Goal: Information Seeking & Learning: Check status

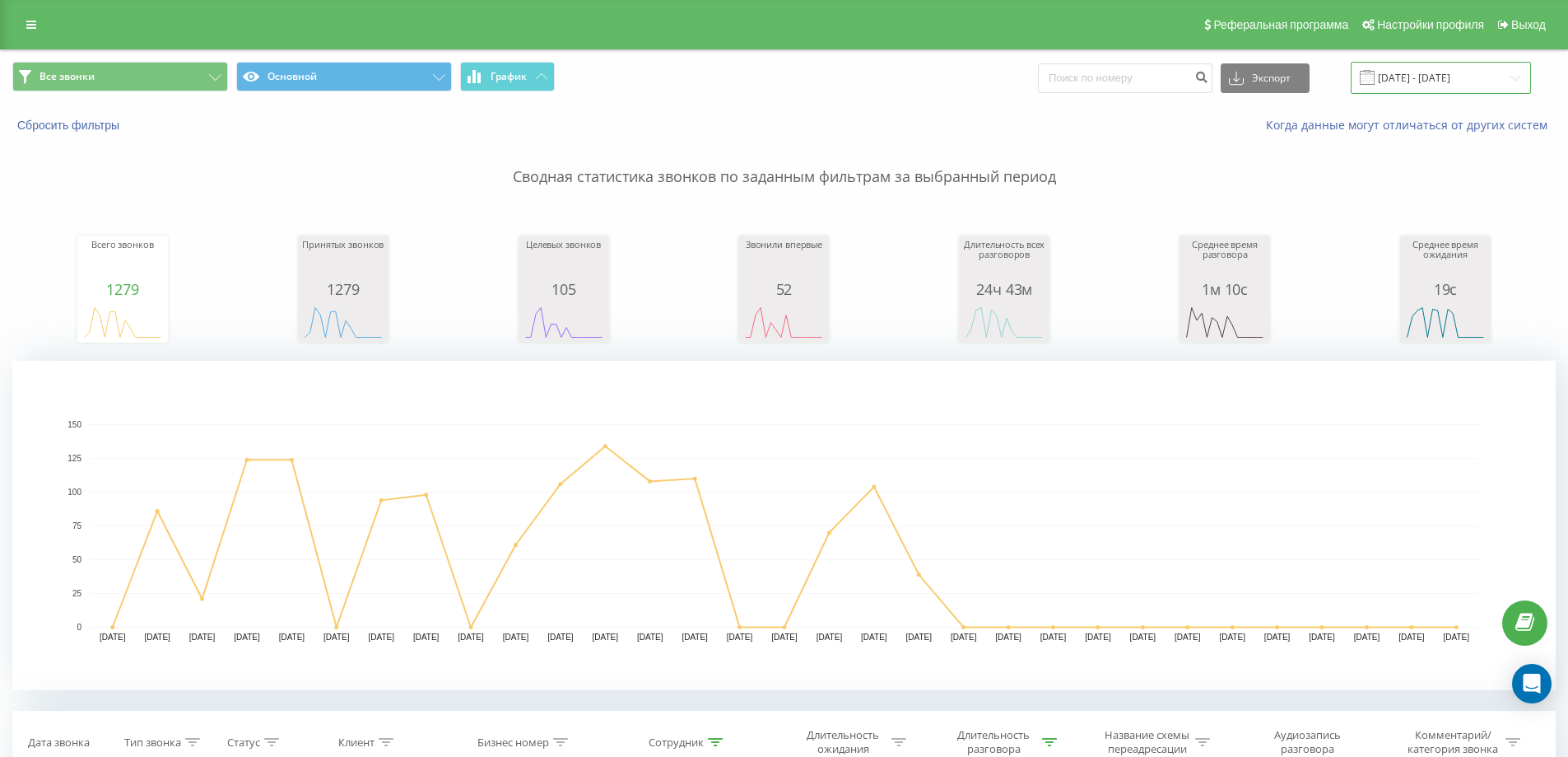
click at [1437, 69] on input "01.08.2025 - 31.08.2025" at bounding box center [1440, 78] width 180 height 32
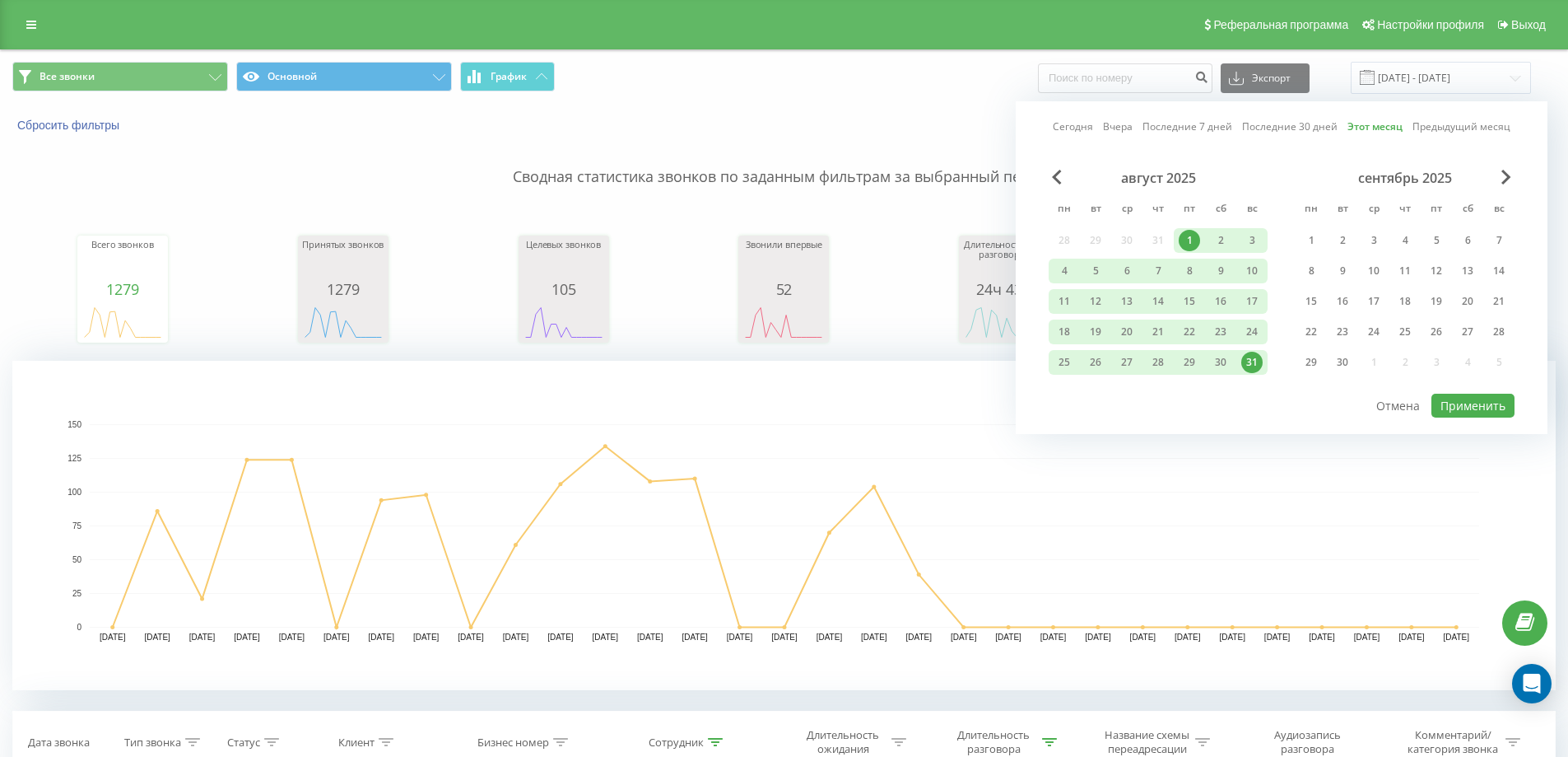
click at [1360, 130] on link "Этот месяц" at bounding box center [1375, 127] width 55 height 16
click at [1464, 404] on button "Применить" at bounding box center [1473, 405] width 83 height 24
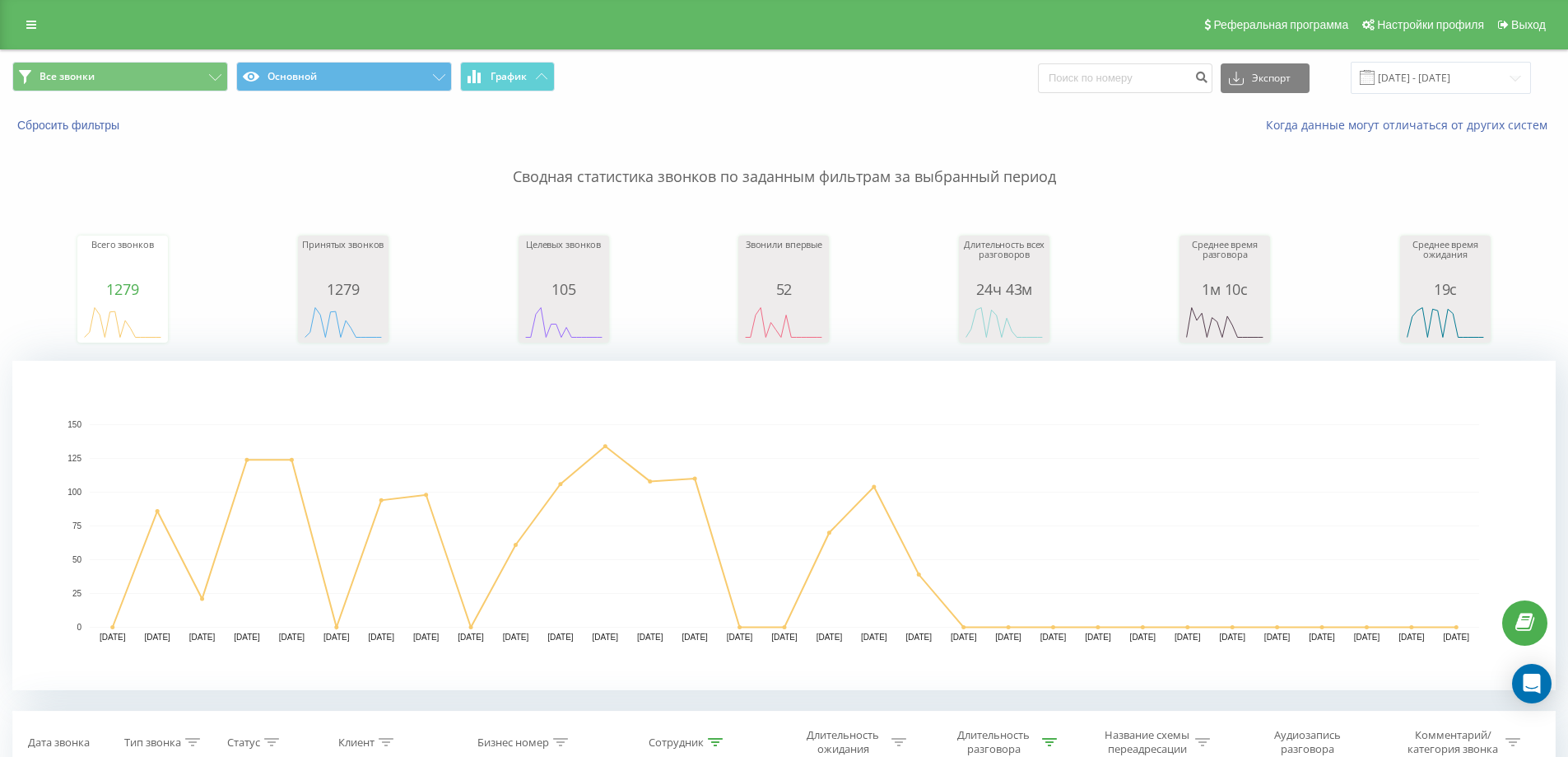
click at [421, 255] on div "Всего звонков 1279 date totalCalls 01.08.25 0 03.08.25 21 05.08.25 124 07.08.25…" at bounding box center [784, 273] width 1543 height 142
type input "77074316019"
click at [1404, 79] on input "01.08.2025 - 31.08.2025" at bounding box center [1440, 78] width 180 height 32
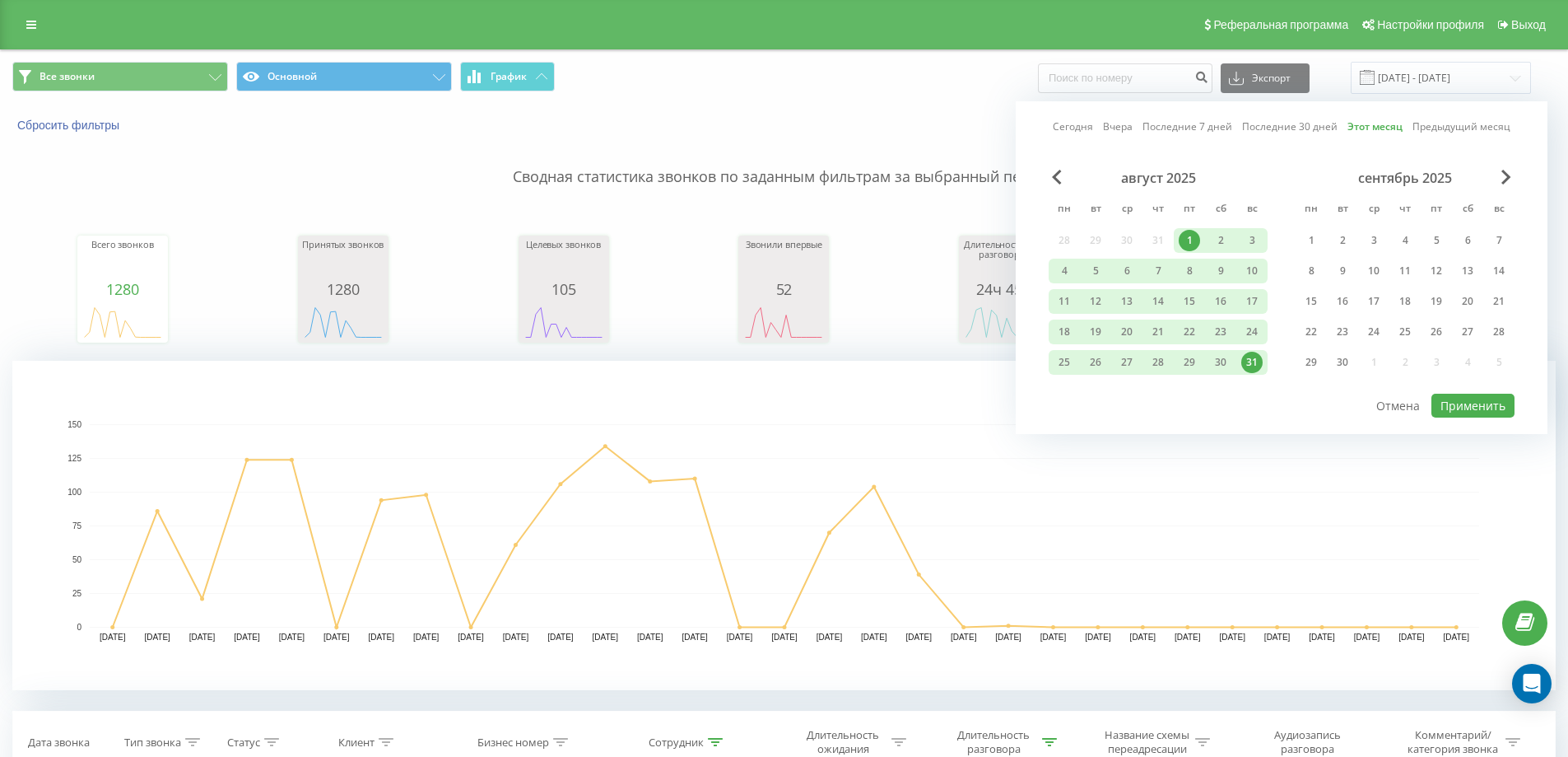
click at [1047, 122] on div "Сегодня Вчера Последние 7 дней Последние 30 дней Этот месяц Предыдущий месяц ав…" at bounding box center [1282, 267] width 532 height 333
click at [1066, 117] on div "Сегодня Вчера Последние 7 дней Последние 30 дней Этот месяц Предыдущий месяц ав…" at bounding box center [1282, 267] width 532 height 333
click at [1065, 120] on link "Сегодня" at bounding box center [1073, 127] width 40 height 16
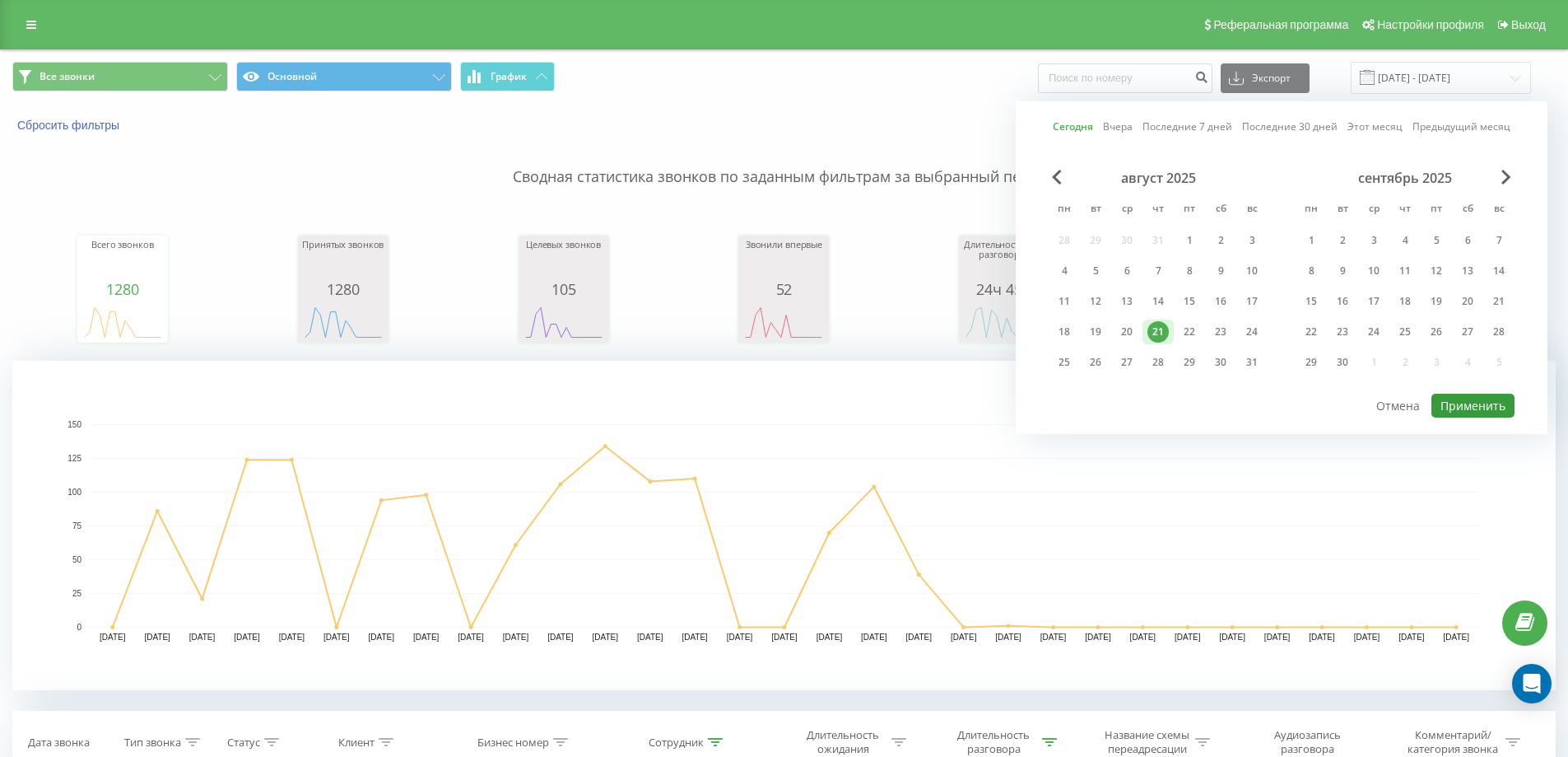
click at [1446, 400] on button "Применить" at bounding box center [1473, 405] width 83 height 24
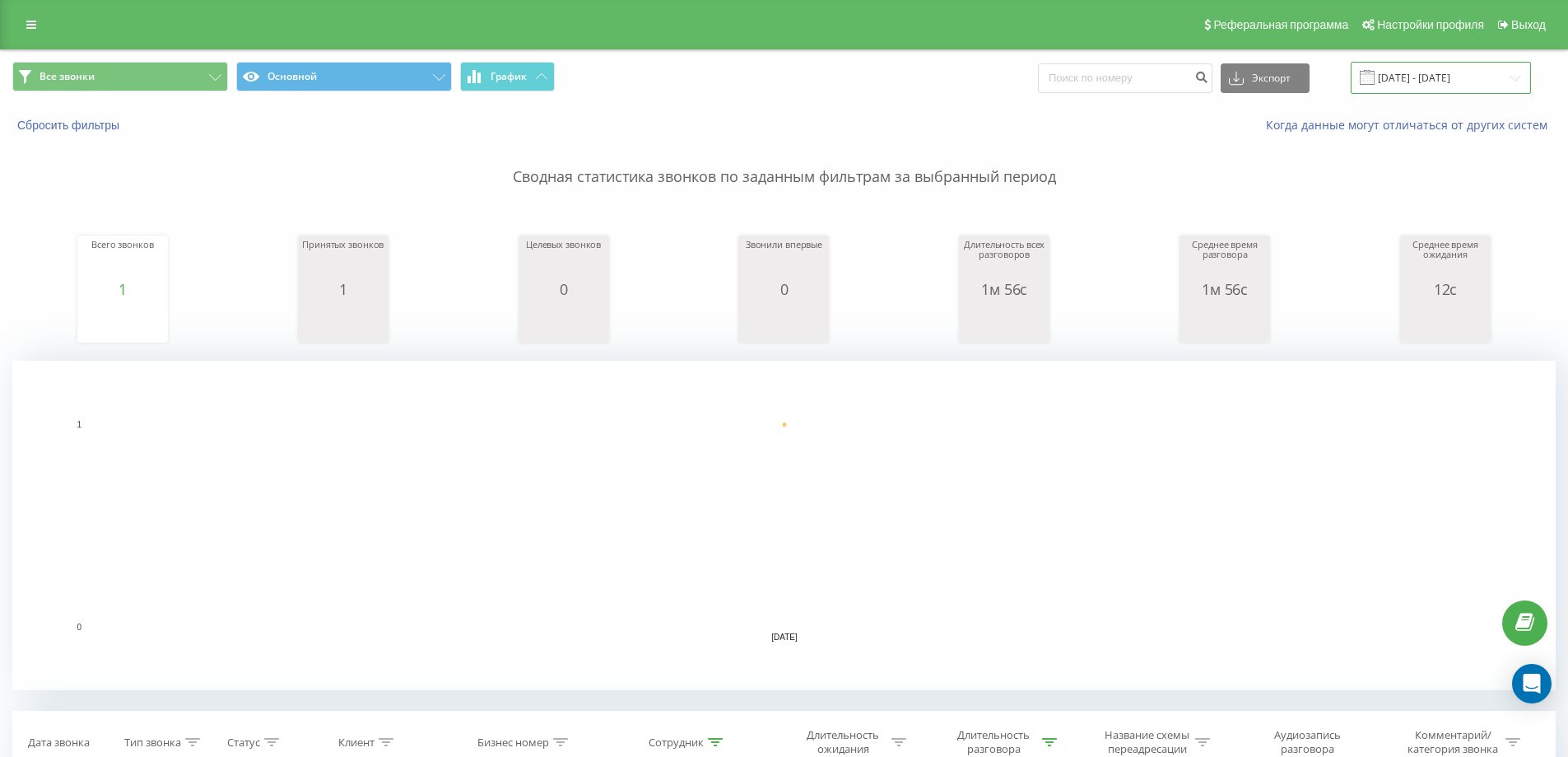
click at [1422, 84] on input "[DATE] - [DATE]" at bounding box center [1440, 78] width 180 height 32
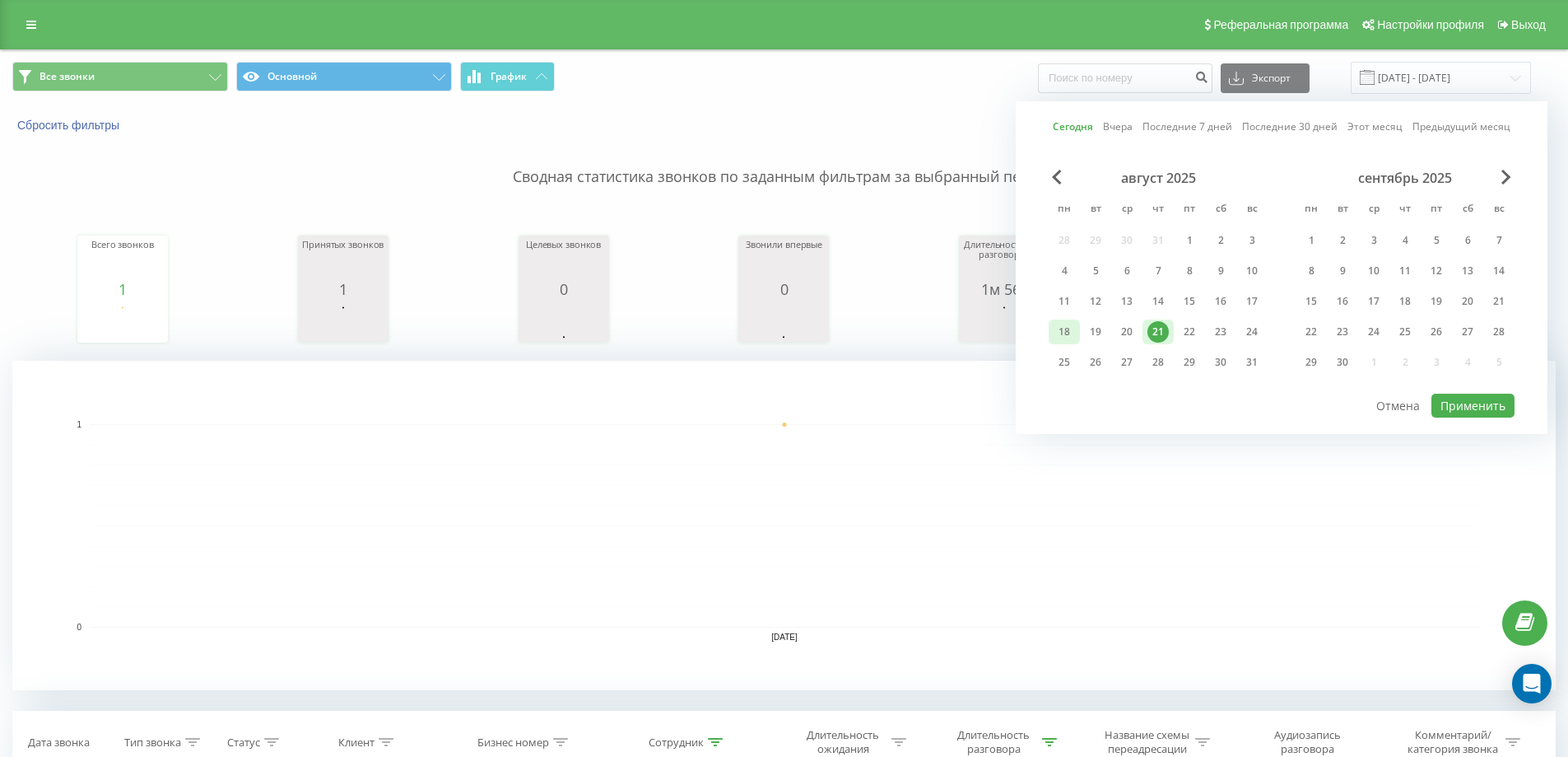
click at [1075, 334] on div "18" at bounding box center [1064, 332] width 31 height 25
click at [1478, 408] on button "Применить" at bounding box center [1473, 405] width 83 height 24
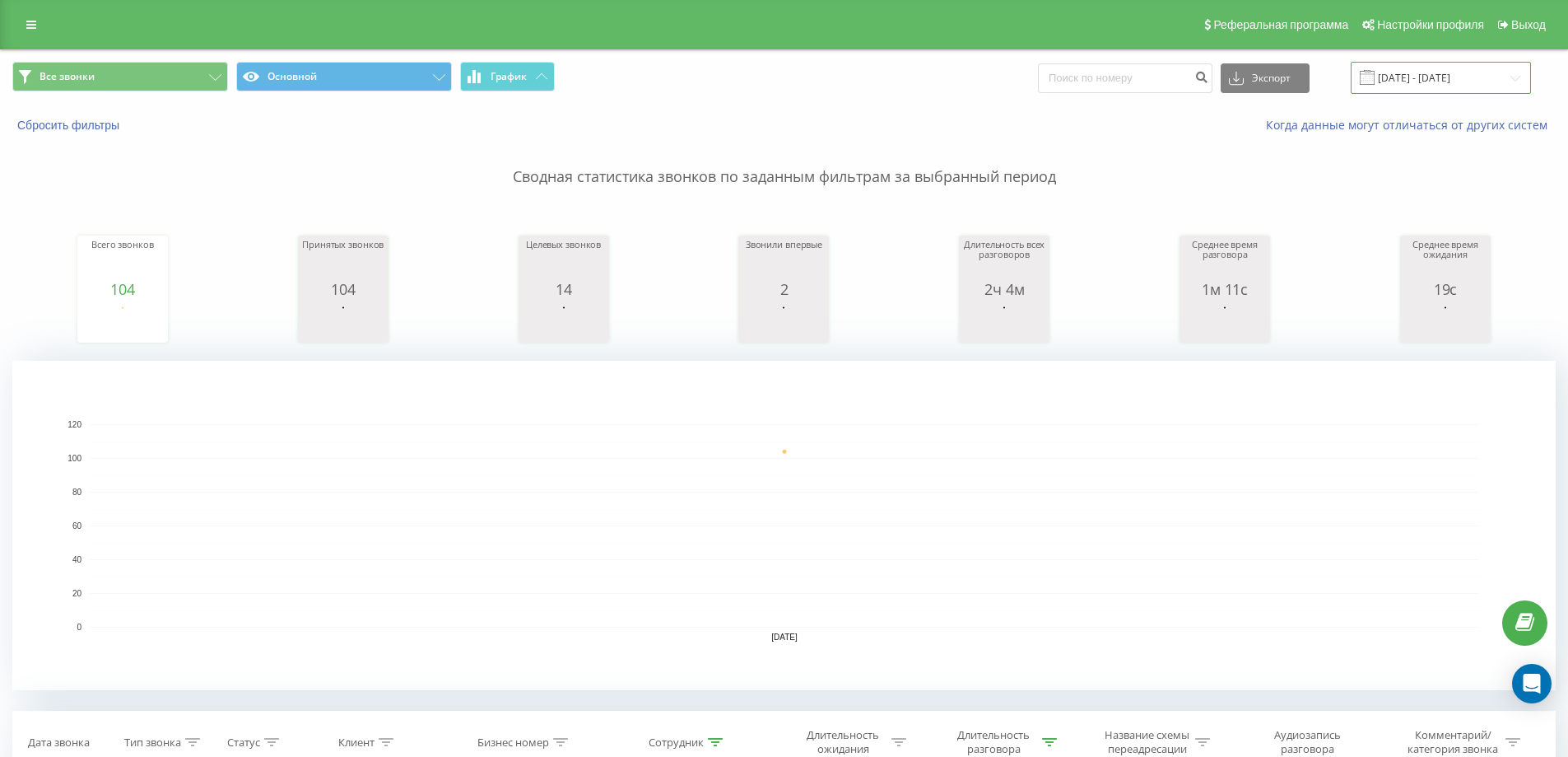
click at [1401, 85] on input "18.08.2025 - 18.08.2025" at bounding box center [1440, 78] width 180 height 32
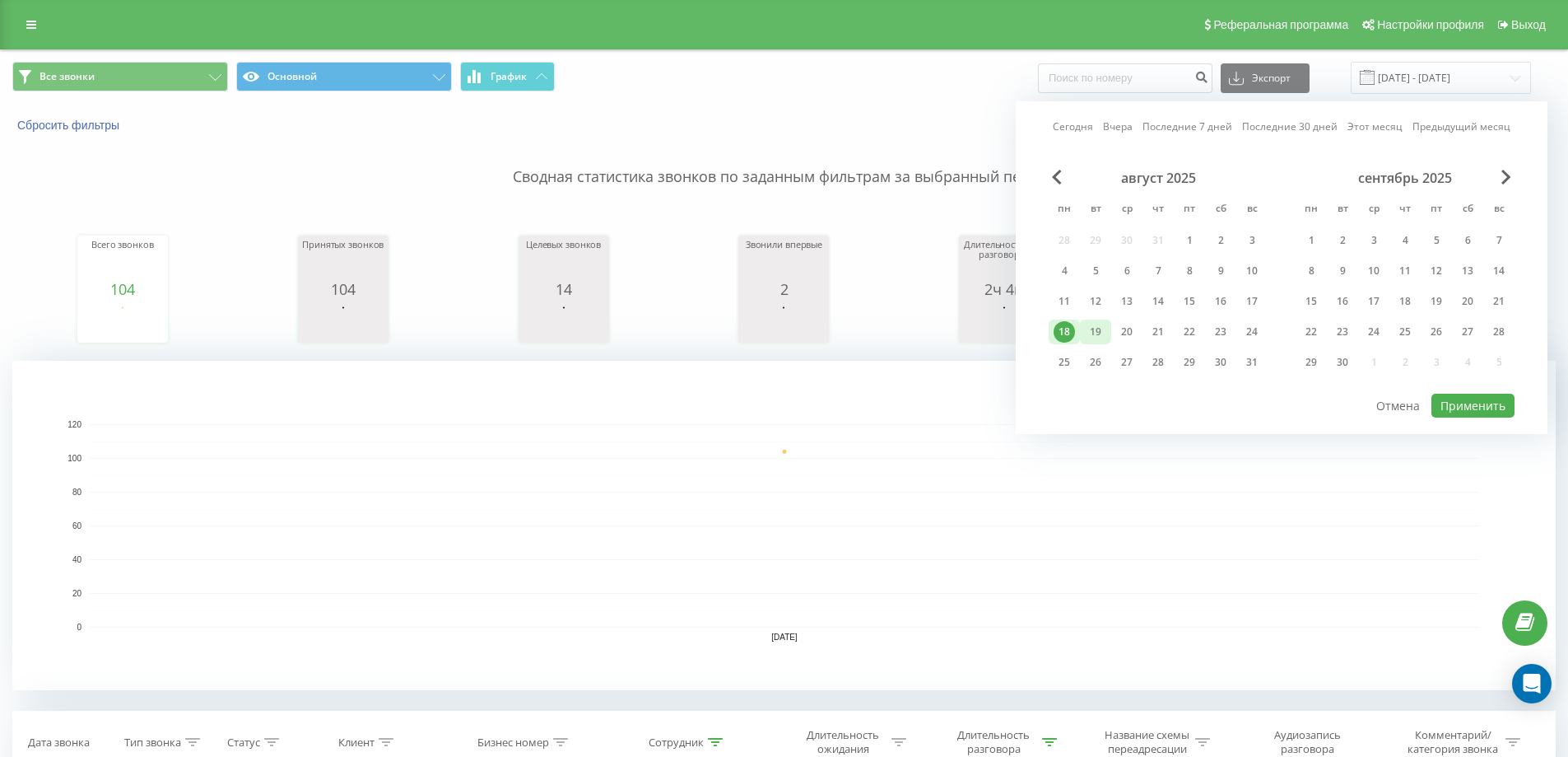
click at [1096, 333] on div "19" at bounding box center [1096, 332] width 21 height 21
click at [1457, 401] on button "Применить" at bounding box center [1473, 405] width 83 height 24
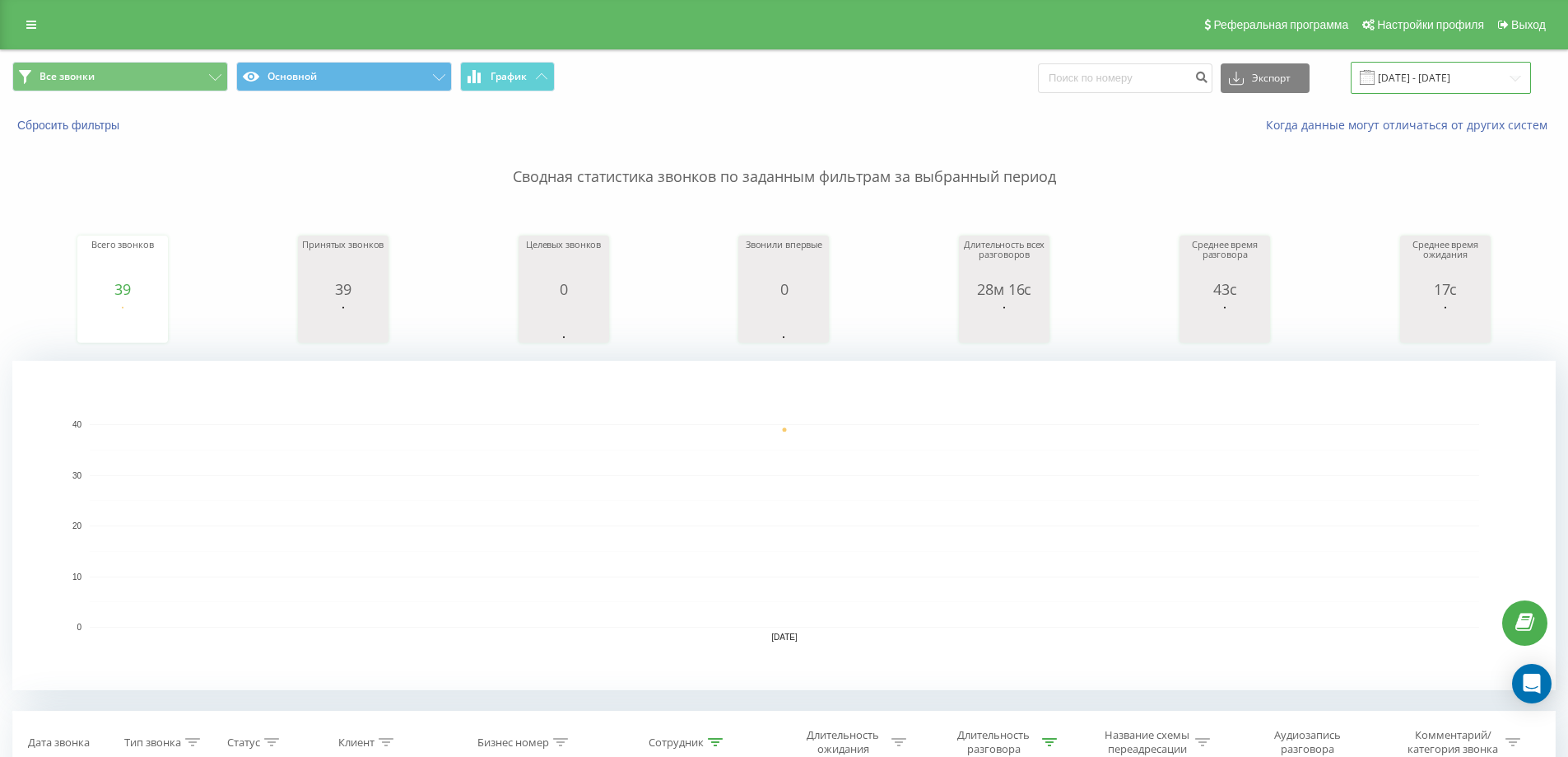
click at [1374, 76] on input "19.08.2025 - 19.08.2025" at bounding box center [1440, 78] width 180 height 32
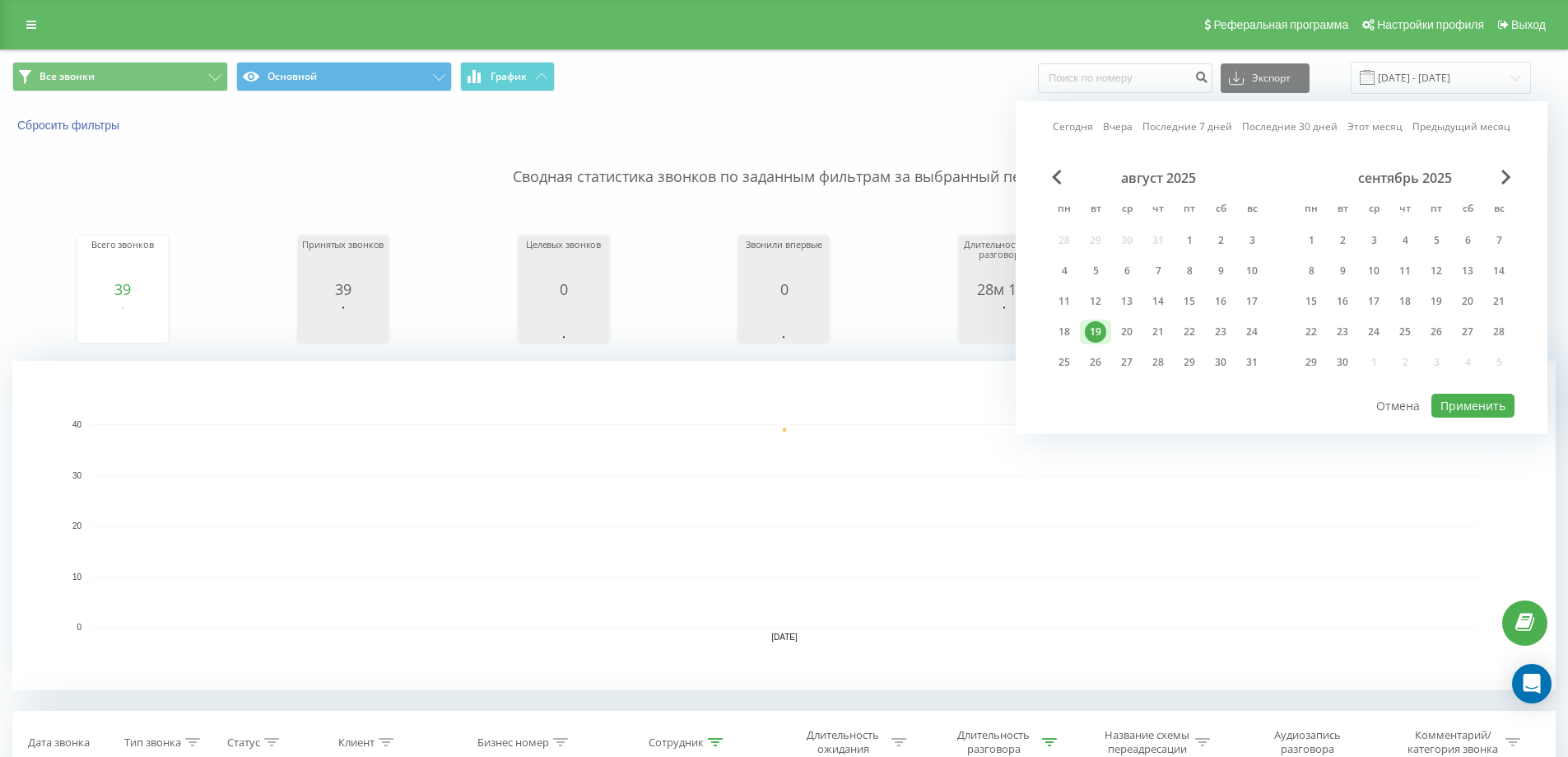
click at [1068, 118] on div "Сегодня Вчера Последние 7 дней Последние 30 дней Этот месяц Предыдущий месяц ав…" at bounding box center [1282, 267] width 532 height 333
click at [1071, 122] on link "Сегодня" at bounding box center [1073, 127] width 40 height 16
click at [1464, 380] on div "август 2025 пн вт ср чт пт сб вс 28 29 30 31 1 2 3 4 5 6 7 8 9 10 11 12 13 14 1…" at bounding box center [1282, 280] width 466 height 222
click at [1446, 397] on button "Применить" at bounding box center [1473, 405] width 83 height 24
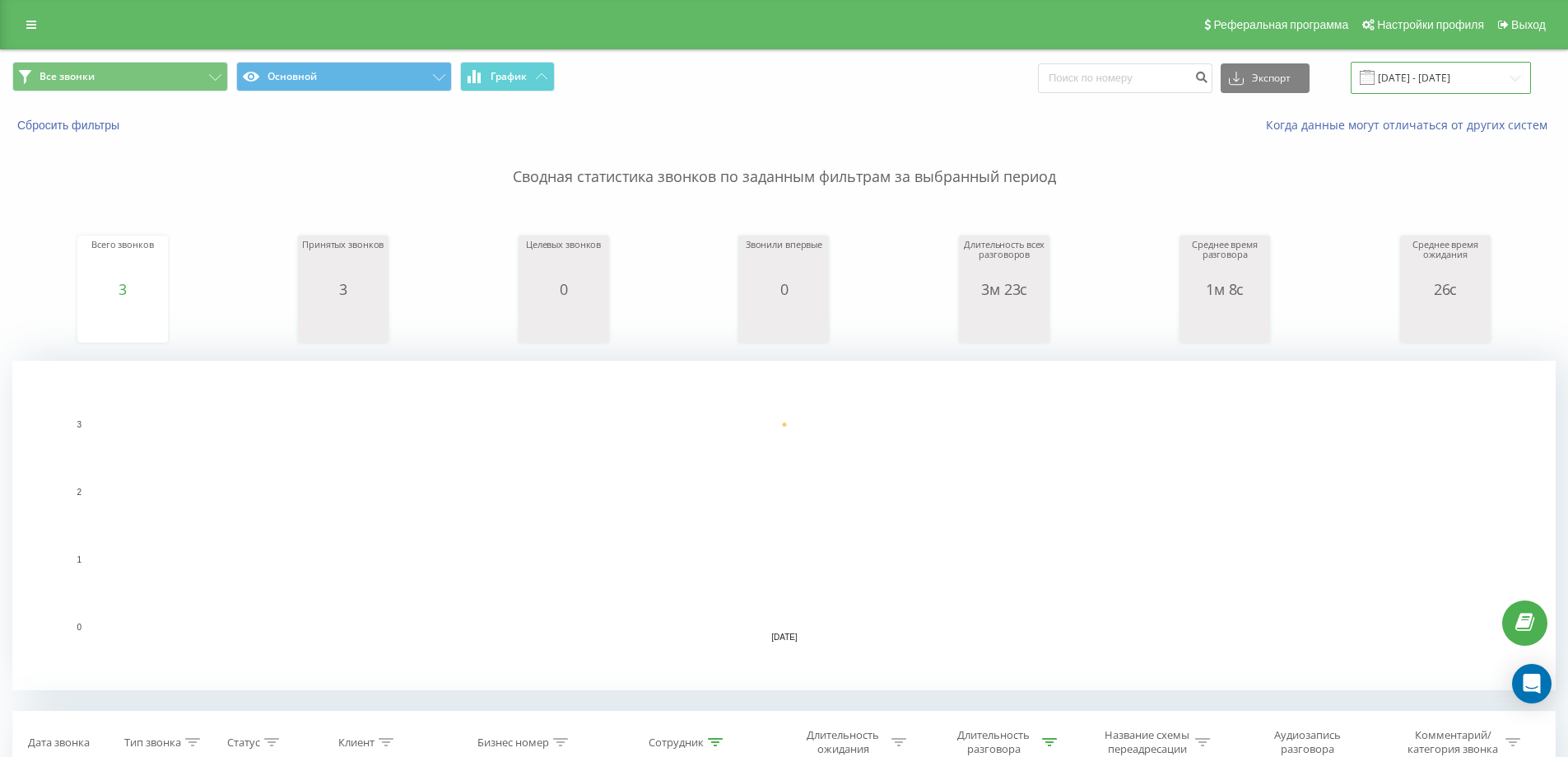
click at [1446, 79] on input "[DATE] - [DATE]" at bounding box center [1440, 78] width 180 height 32
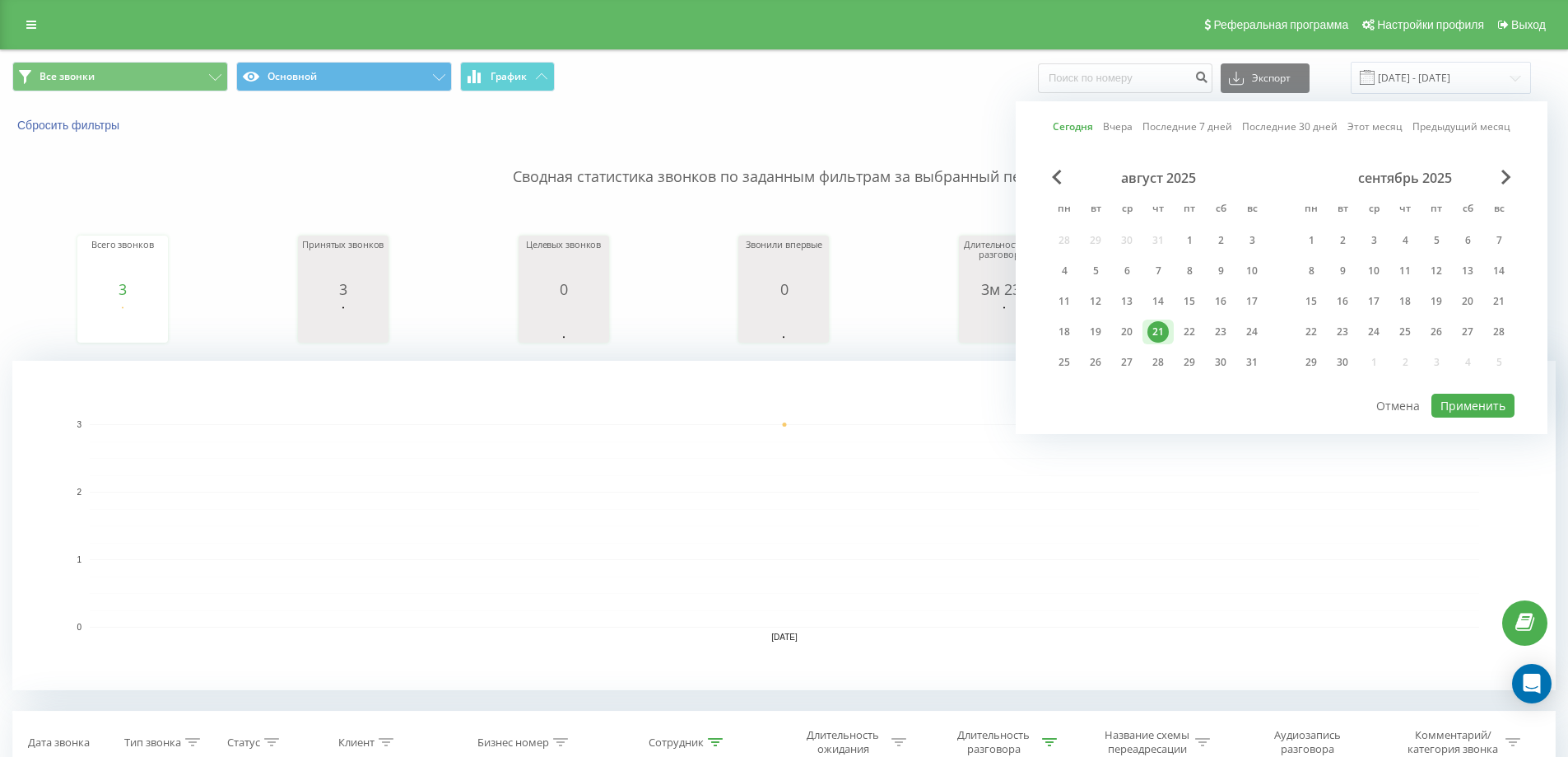
click at [1066, 170] on div "август 2025" at bounding box center [1157, 178] width 219 height 16
click at [1052, 175] on span "Previous Month" at bounding box center [1057, 177] width 10 height 15
click at [1102, 238] on div "1" at bounding box center [1096, 240] width 21 height 21
click at [1157, 362] on div "31" at bounding box center [1158, 362] width 21 height 21
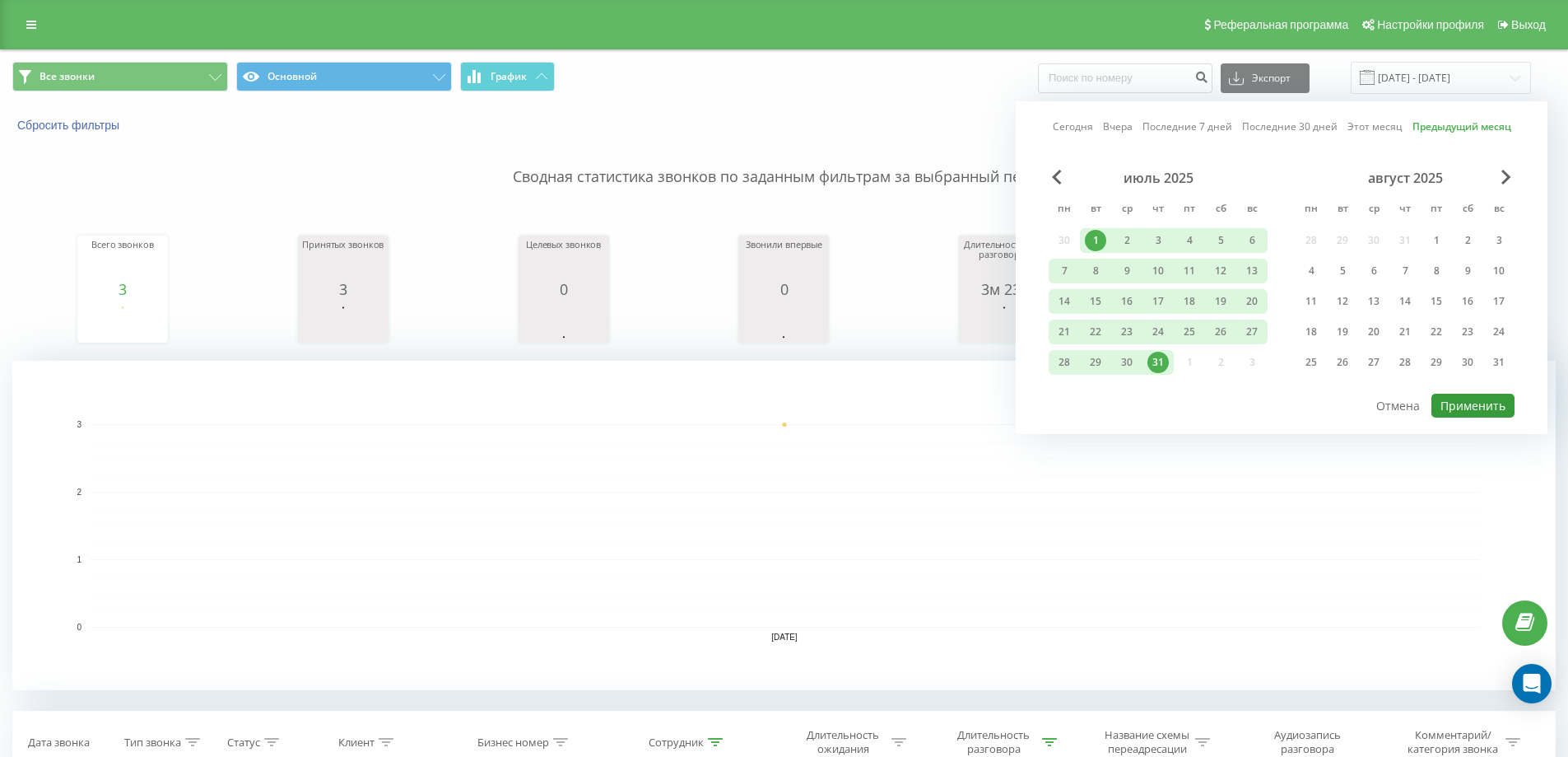
click at [1446, 413] on button "Применить" at bounding box center [1473, 405] width 83 height 24
type input "01.07.2025 - 31.07.2025"
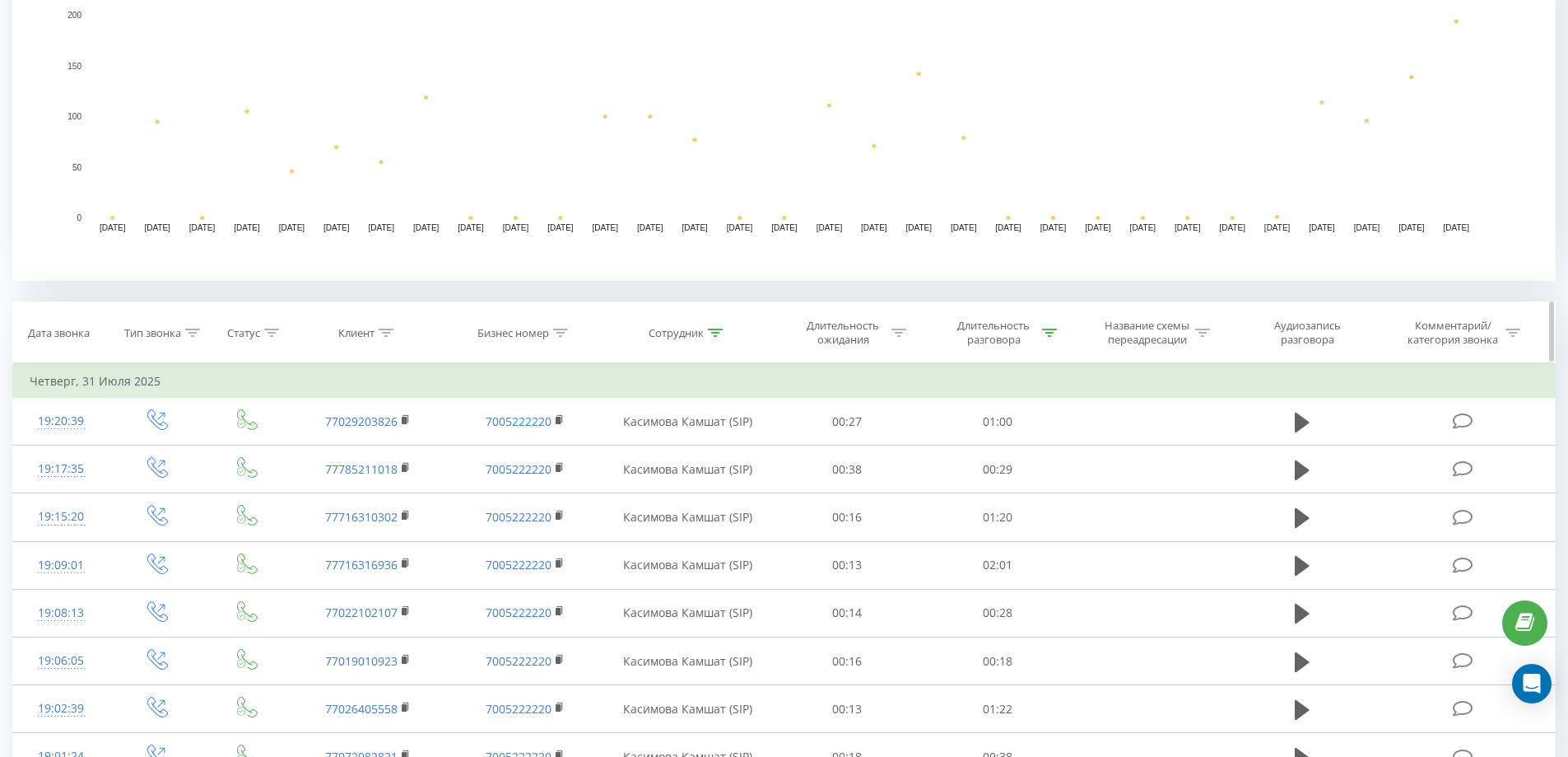
scroll to position [412, 0]
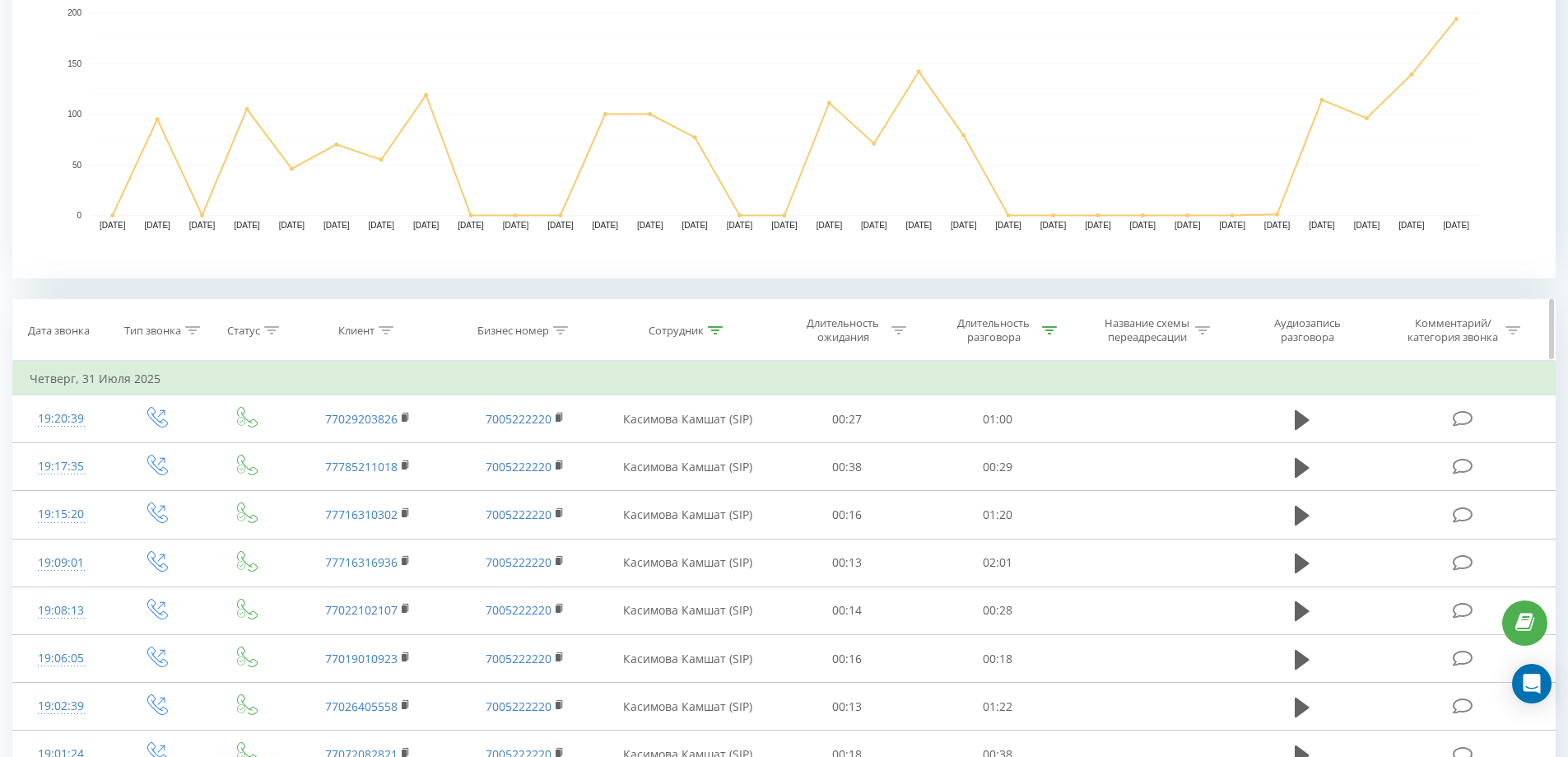
click at [704, 330] on div "Сотрудник" at bounding box center [685, 330] width 74 height 14
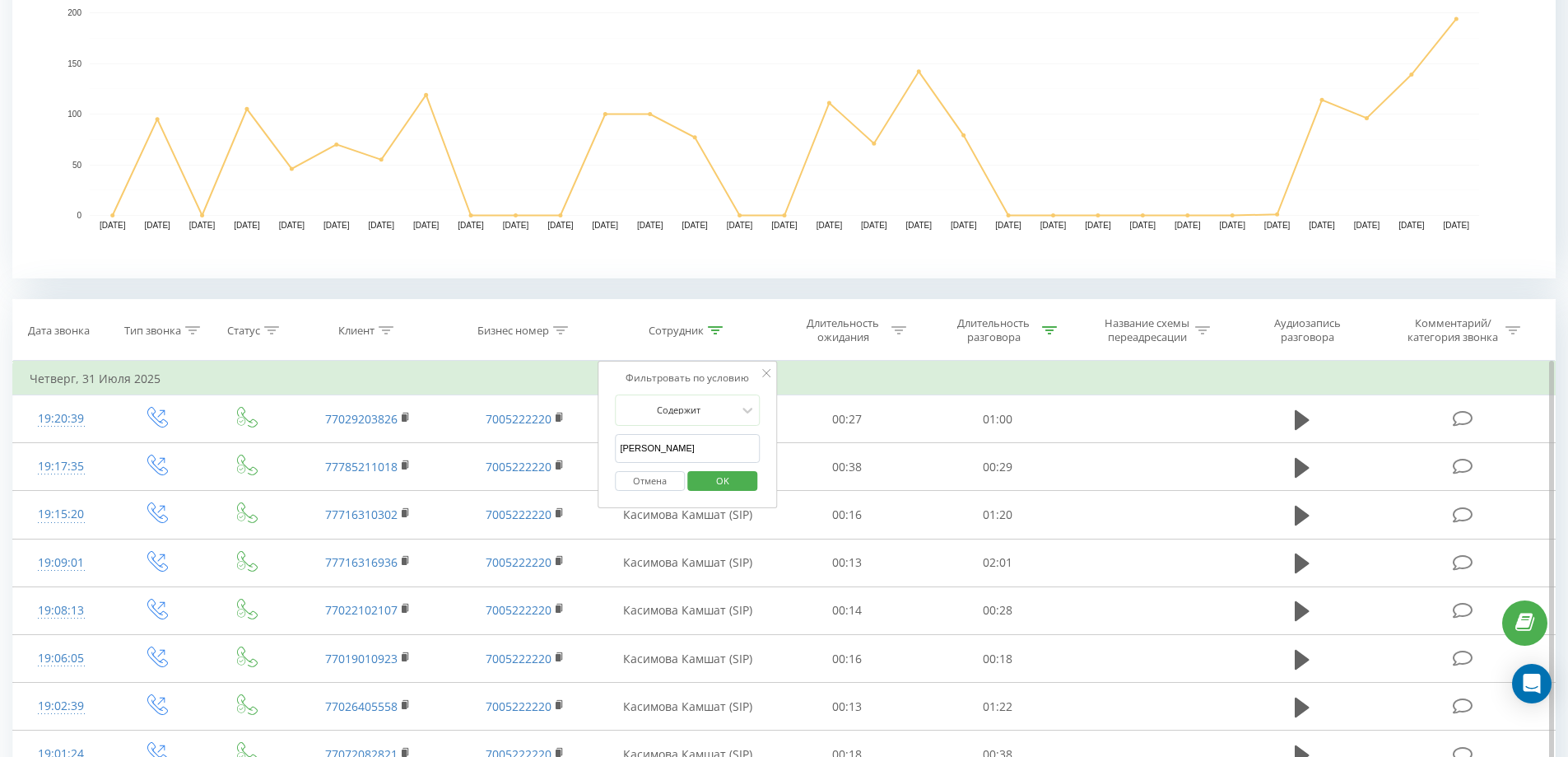
click at [697, 450] on input "[PERSON_NAME]" at bounding box center [687, 448] width 145 height 29
type input "луи"
click at [720, 481] on span "OK" at bounding box center [723, 480] width 46 height 26
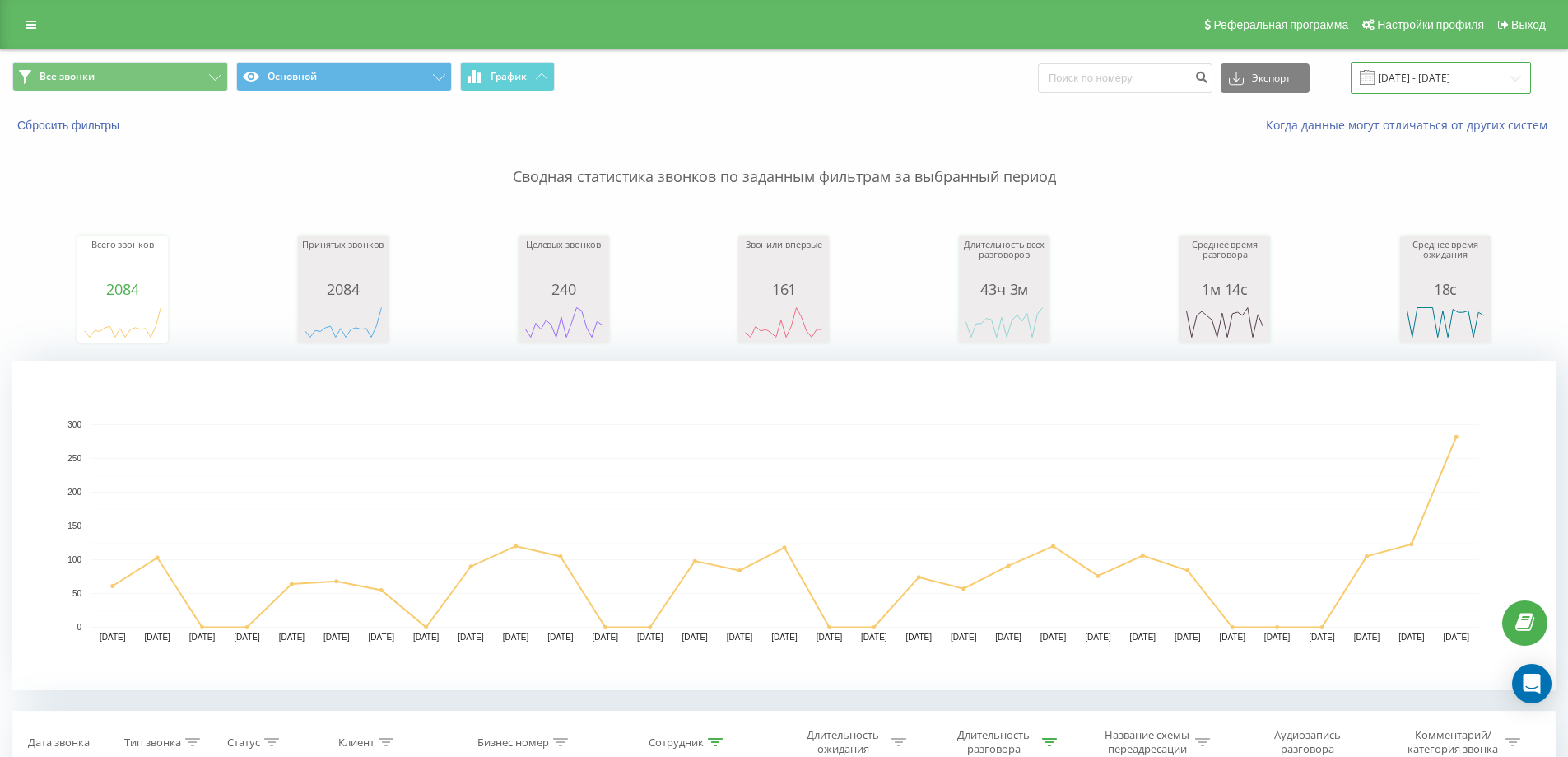
click at [1404, 69] on input "01.07.2025 - 31.07.2025" at bounding box center [1440, 78] width 180 height 32
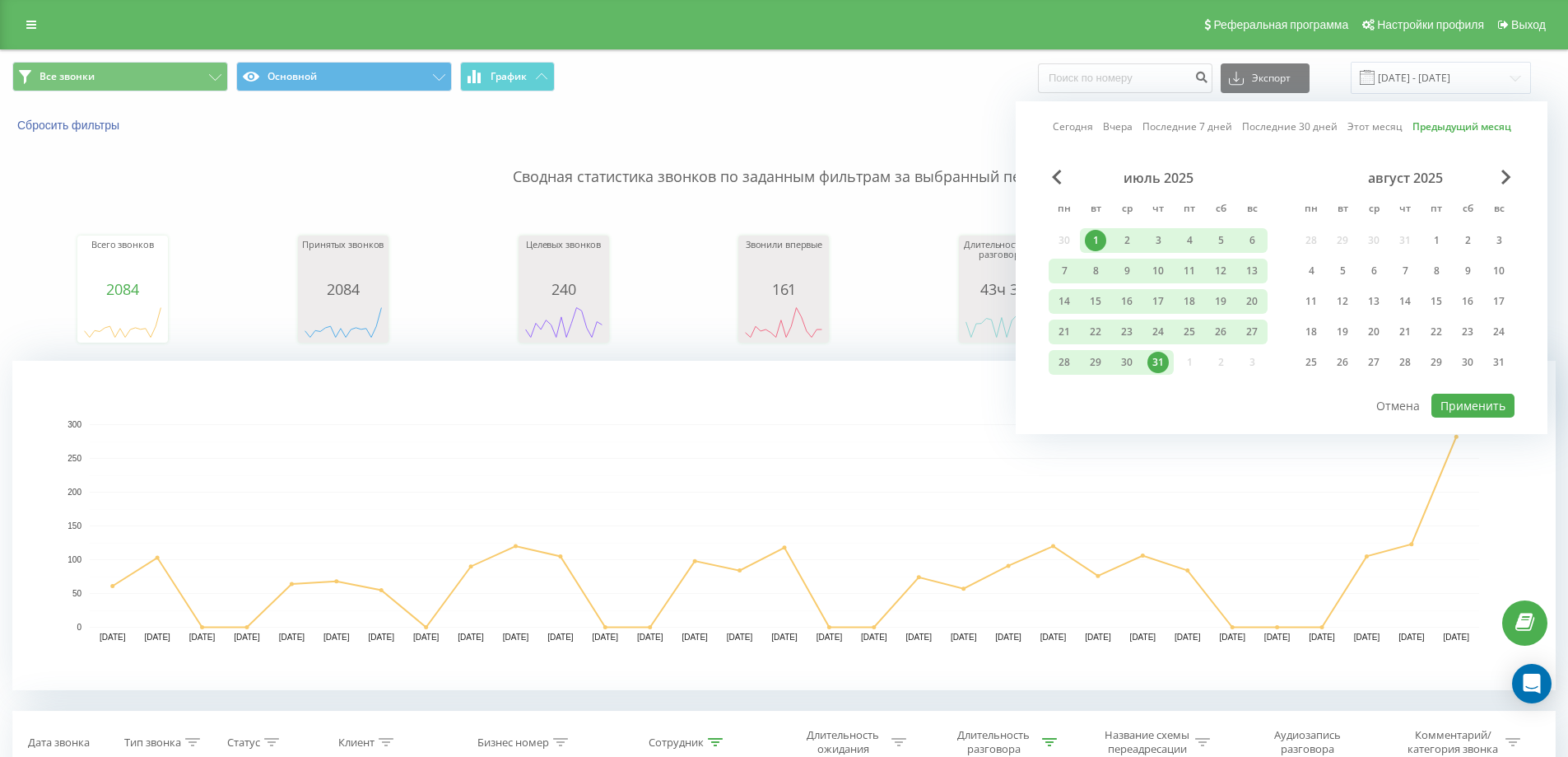
click at [1362, 129] on link "Этот месяц" at bounding box center [1375, 127] width 55 height 16
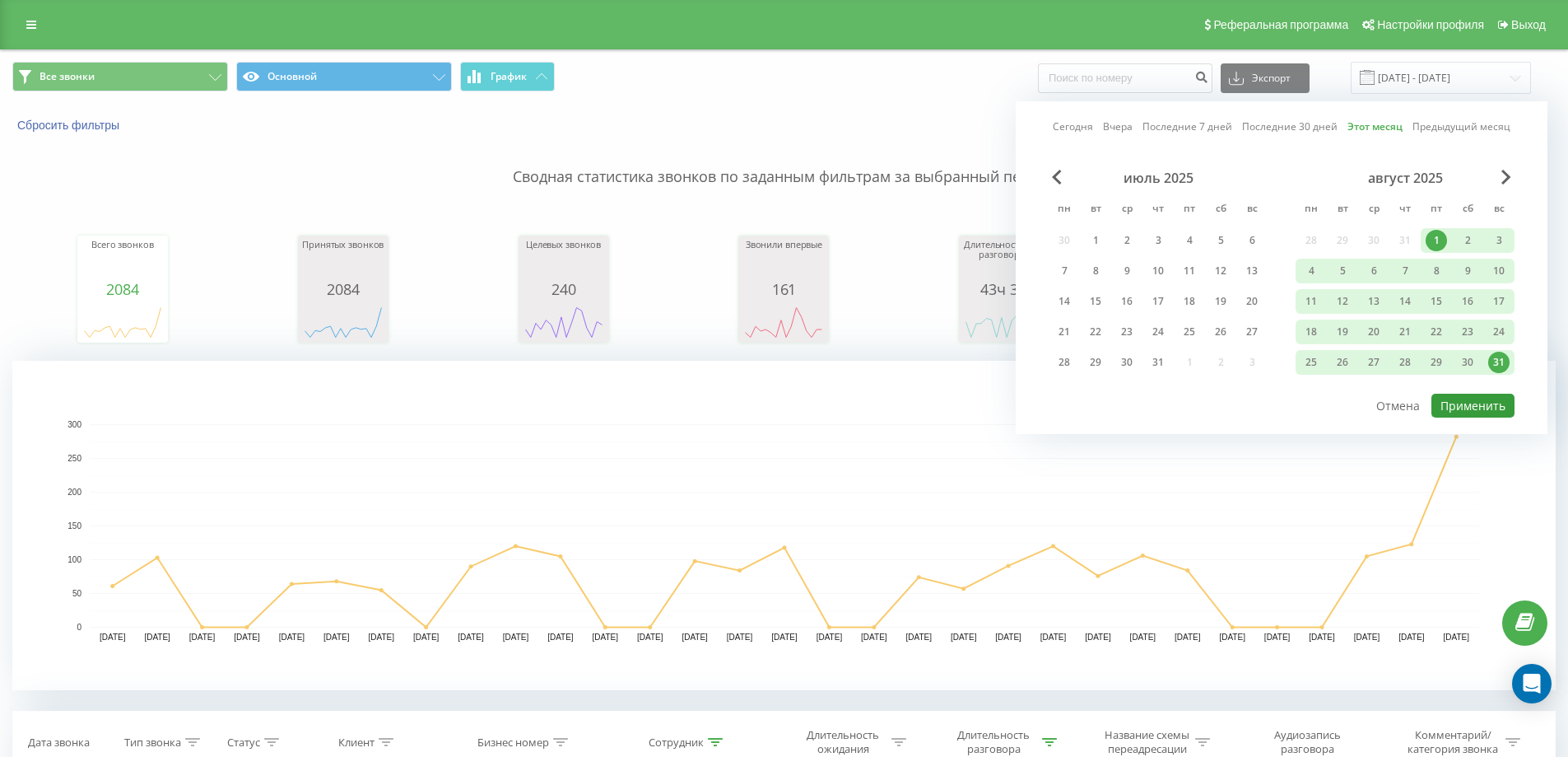
click at [1462, 408] on button "Применить" at bounding box center [1473, 405] width 83 height 24
type input "01.08.2025 - 31.08.2025"
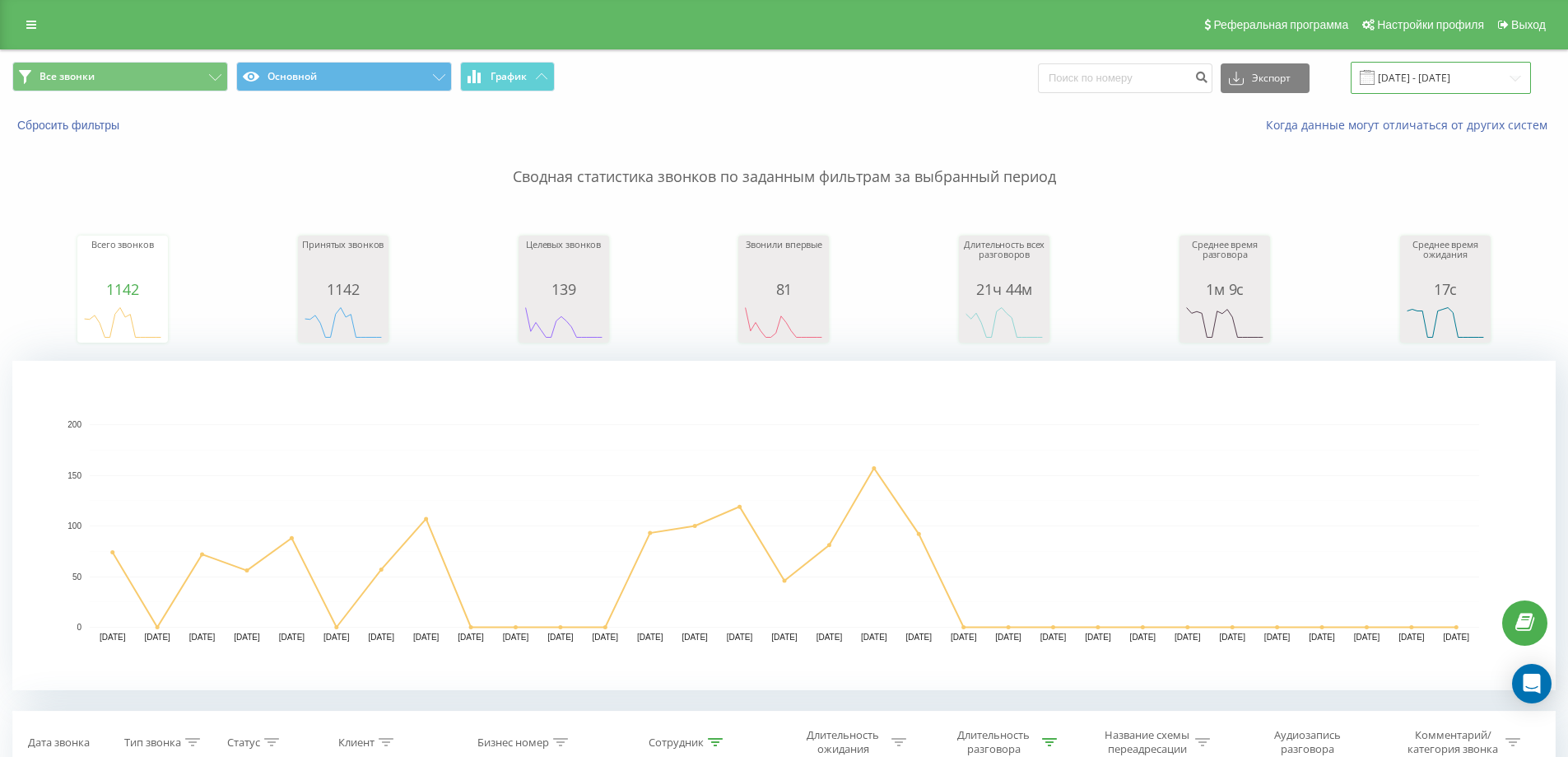
click at [1416, 87] on input "01.08.2025 - 31.08.2025" at bounding box center [1440, 78] width 180 height 32
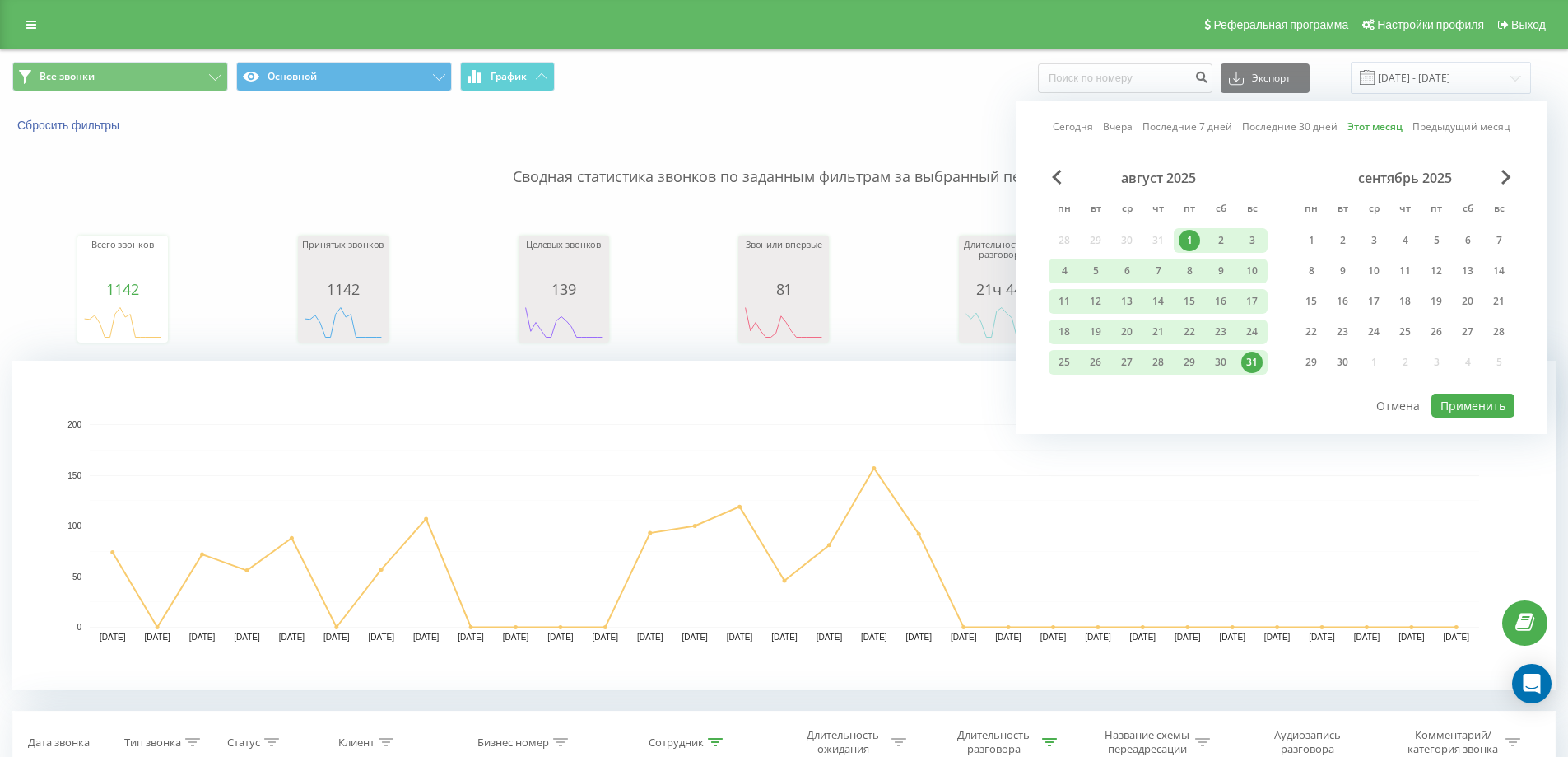
click at [1075, 124] on link "Сегодня" at bounding box center [1073, 127] width 40 height 16
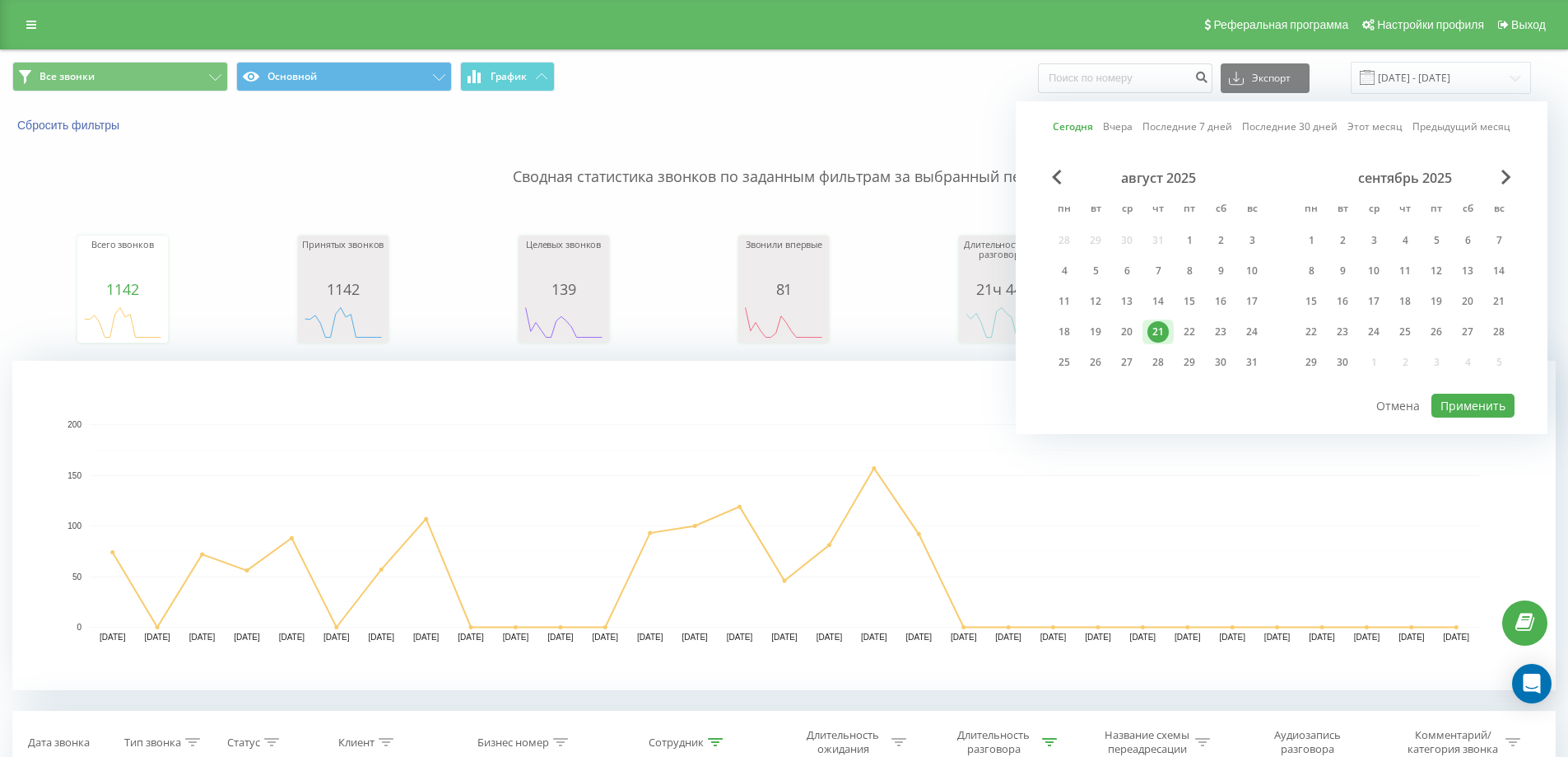
click at [1340, 121] on div "Сегодня Вчера Последние 7 дней Последние 30 дней Этот месяц Предыдущий месяц" at bounding box center [1282, 127] width 458 height 16
drag, startPoint x: 811, startPoint y: 488, endPoint x: 707, endPoint y: 528, distance: 111.4
click at [810, 488] on rect "A chart." at bounding box center [784, 526] width 1390 height 204
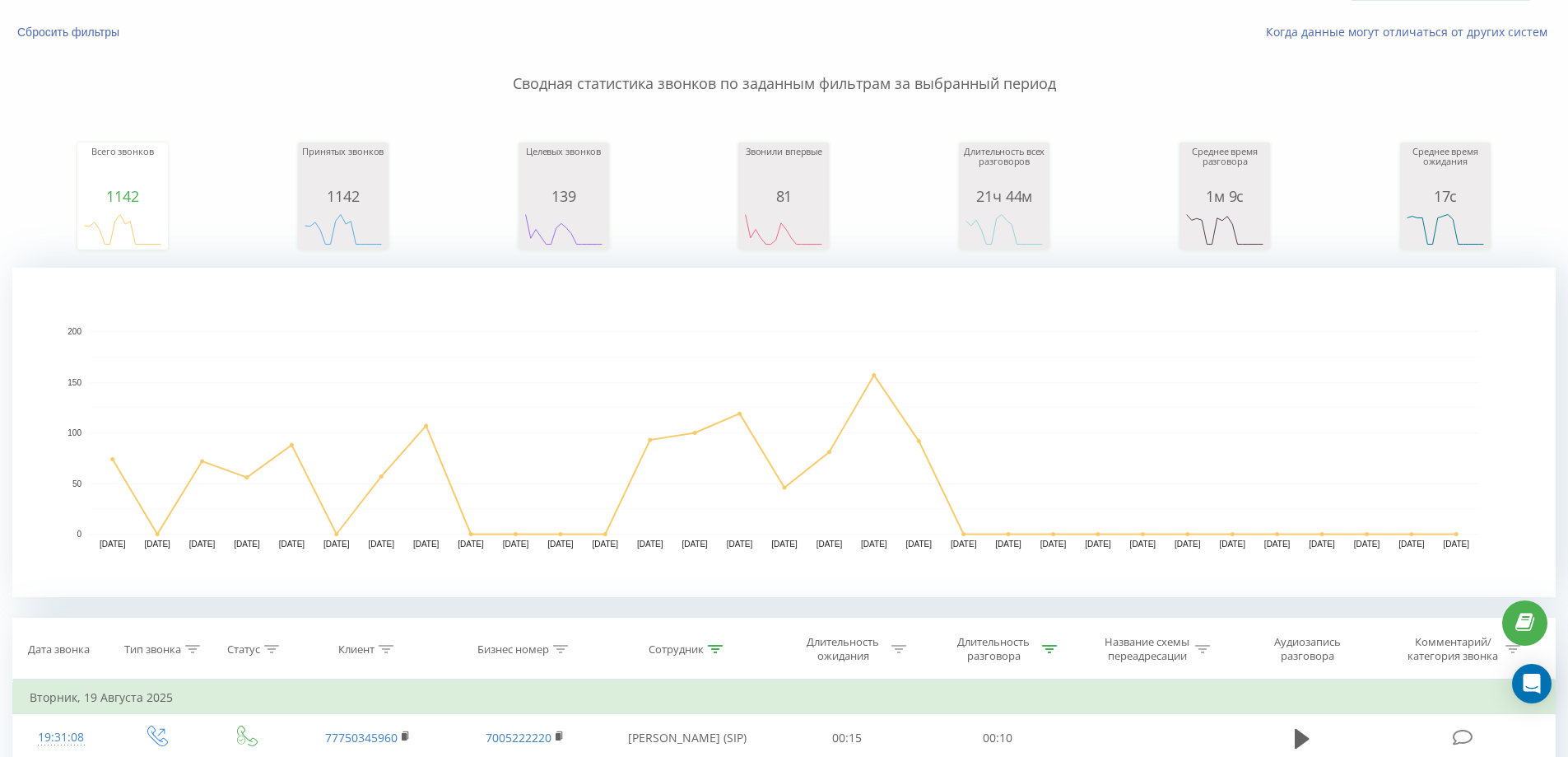
scroll to position [164, 0]
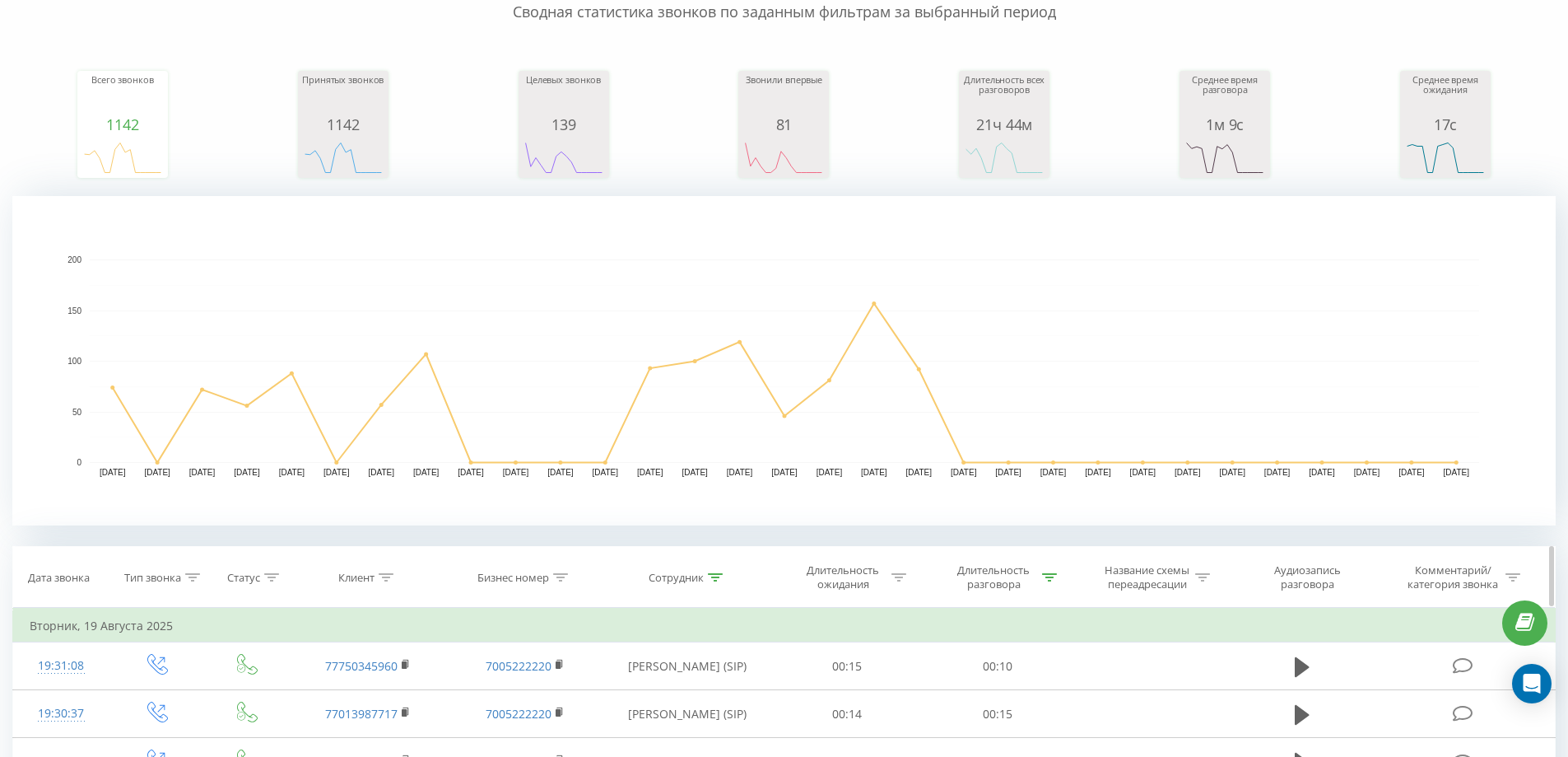
click at [706, 571] on div "Сотрудник" at bounding box center [685, 578] width 74 height 14
click at [689, 570] on div "Сотрудник" at bounding box center [676, 578] width 55 height 14
click at [669, 588] on th "Сотрудник" at bounding box center [687, 577] width 169 height 61
click at [691, 574] on div "Сотрудник" at bounding box center [676, 578] width 55 height 14
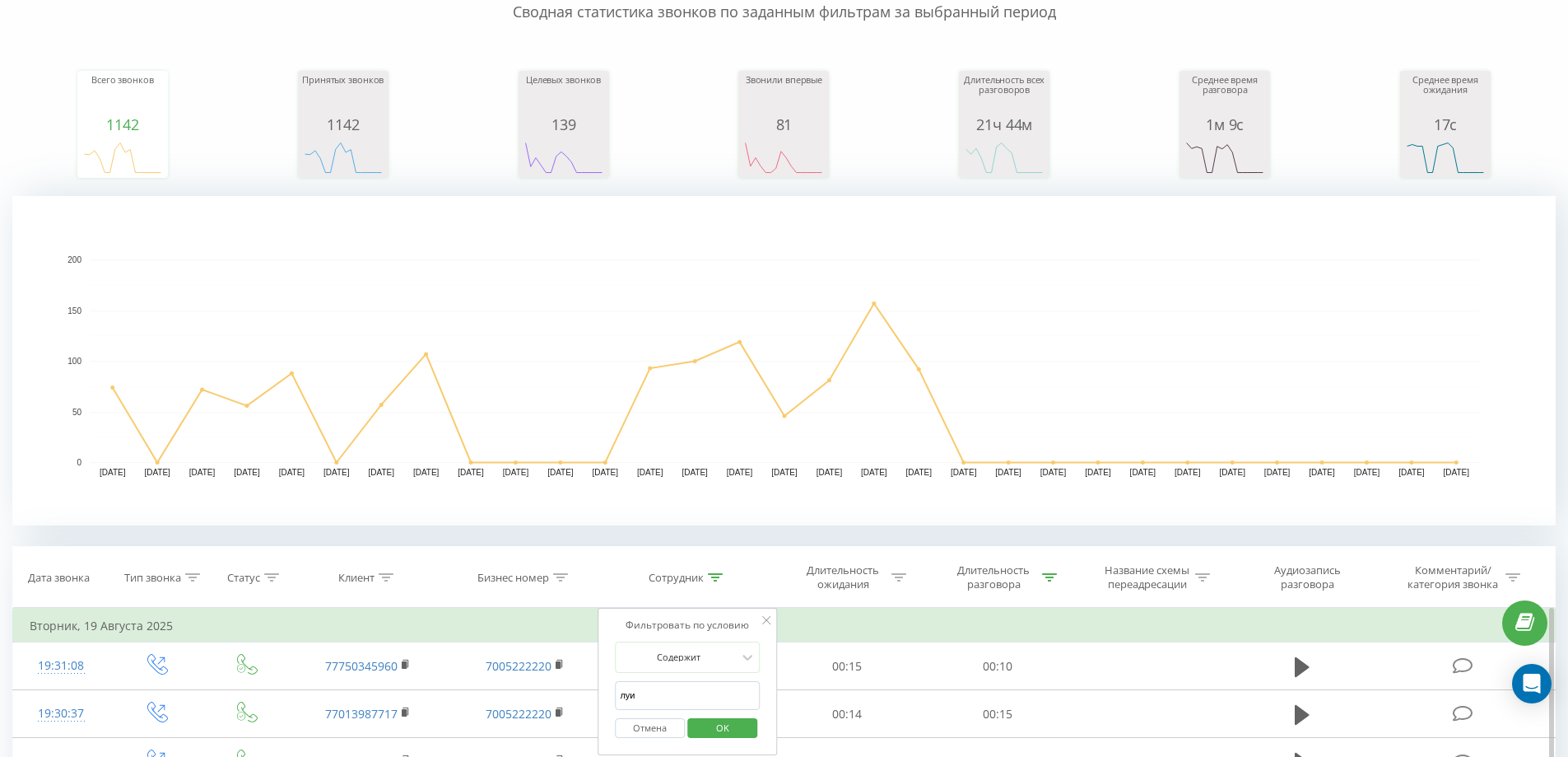
click at [663, 693] on input "луи" at bounding box center [687, 695] width 145 height 29
click at [716, 727] on span "OK" at bounding box center [723, 728] width 46 height 26
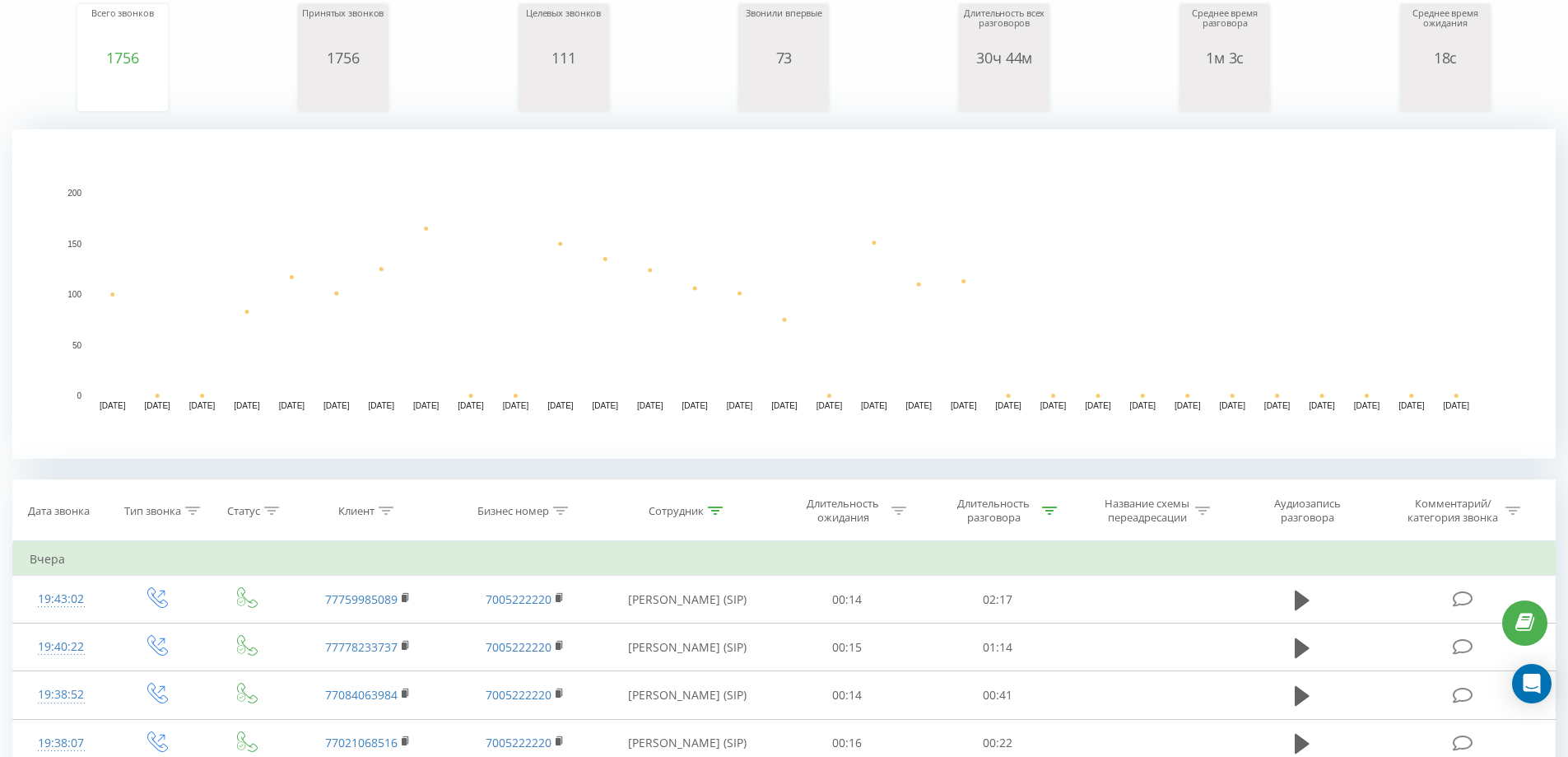
scroll to position [329, 0]
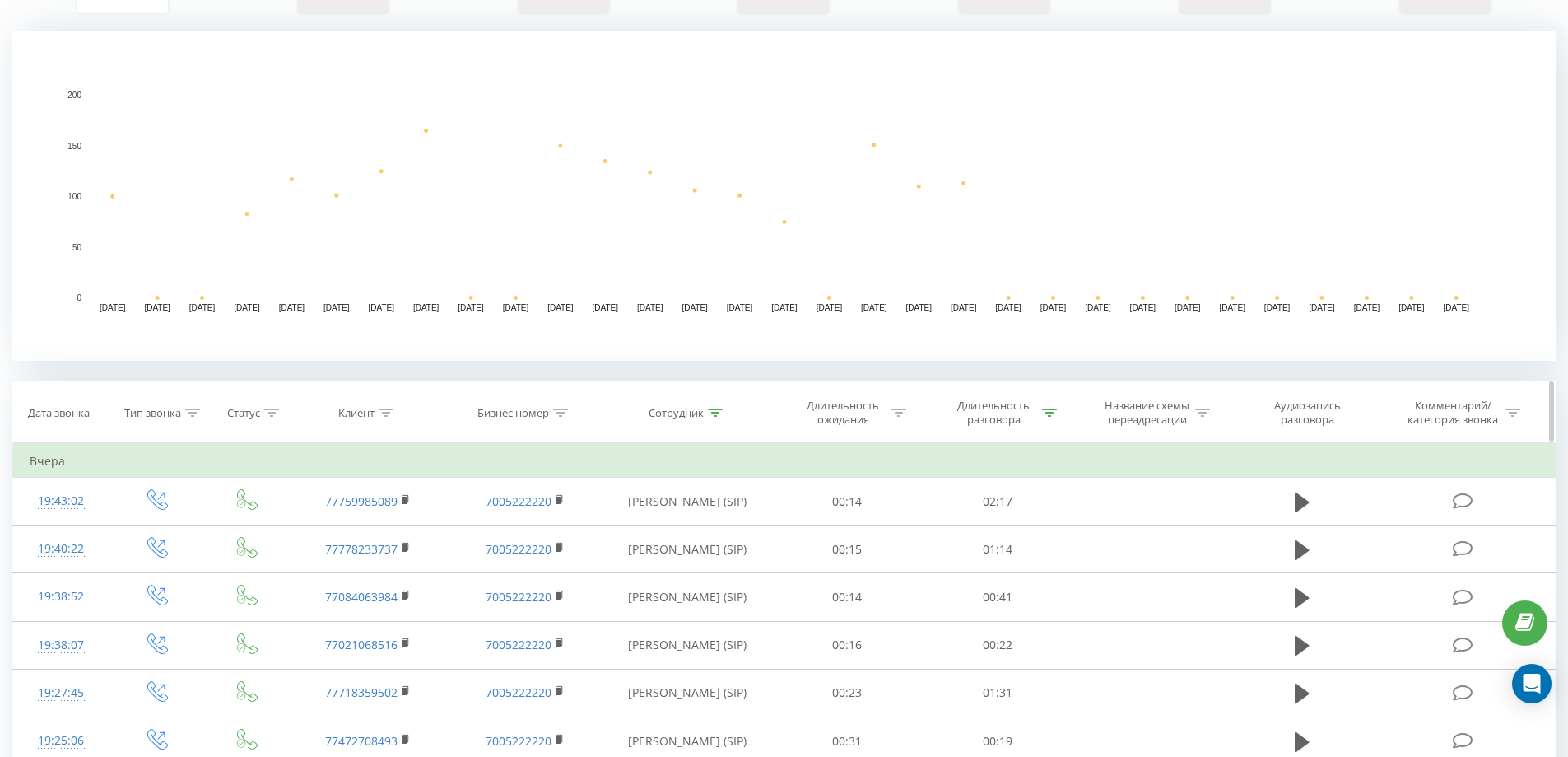
click at [715, 411] on icon at bounding box center [715, 412] width 15 height 8
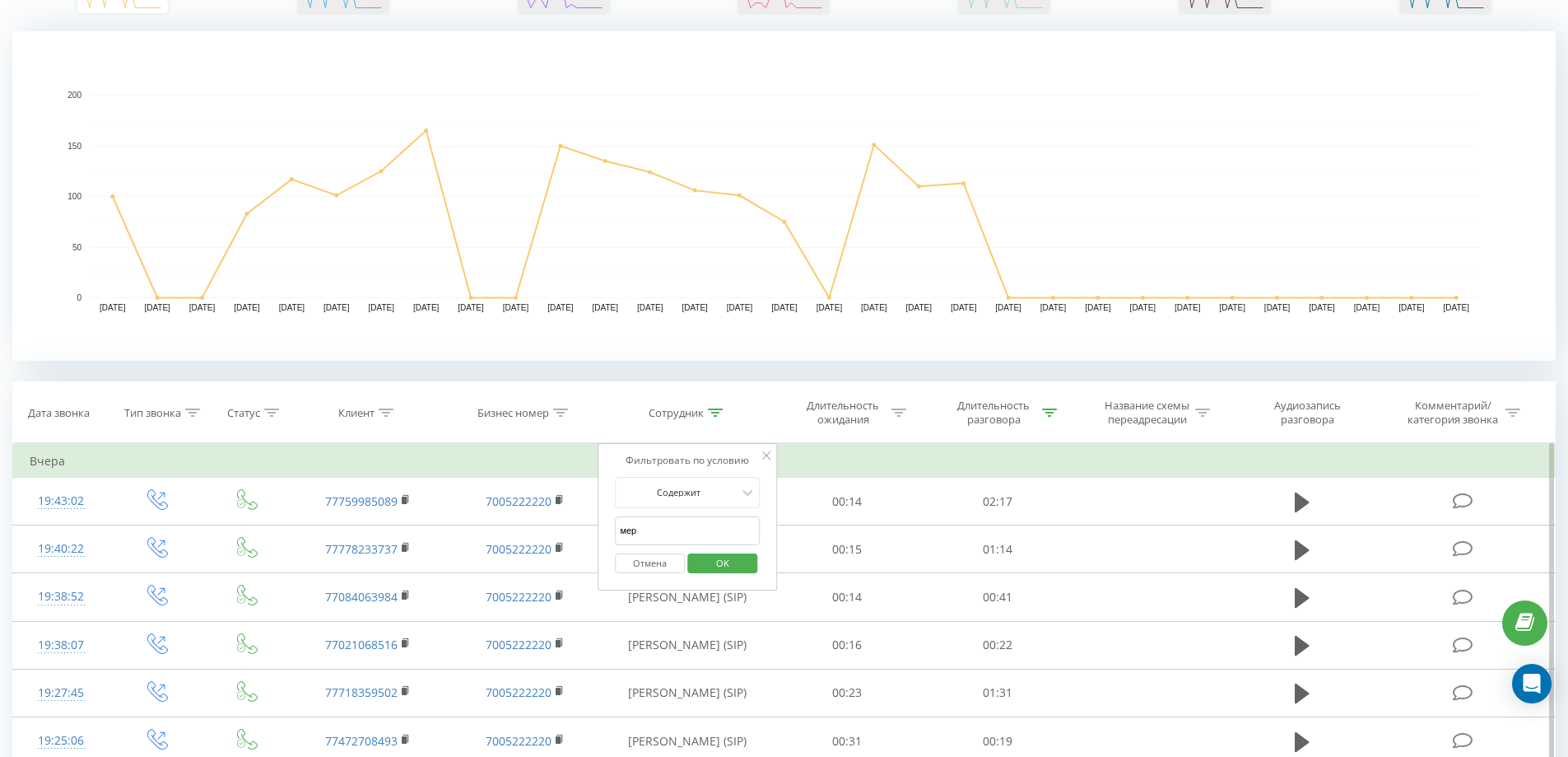
click at [698, 523] on input "мер" at bounding box center [687, 530] width 145 height 29
type input "[PERSON_NAME]"
click at [709, 561] on span "OK" at bounding box center [723, 562] width 46 height 26
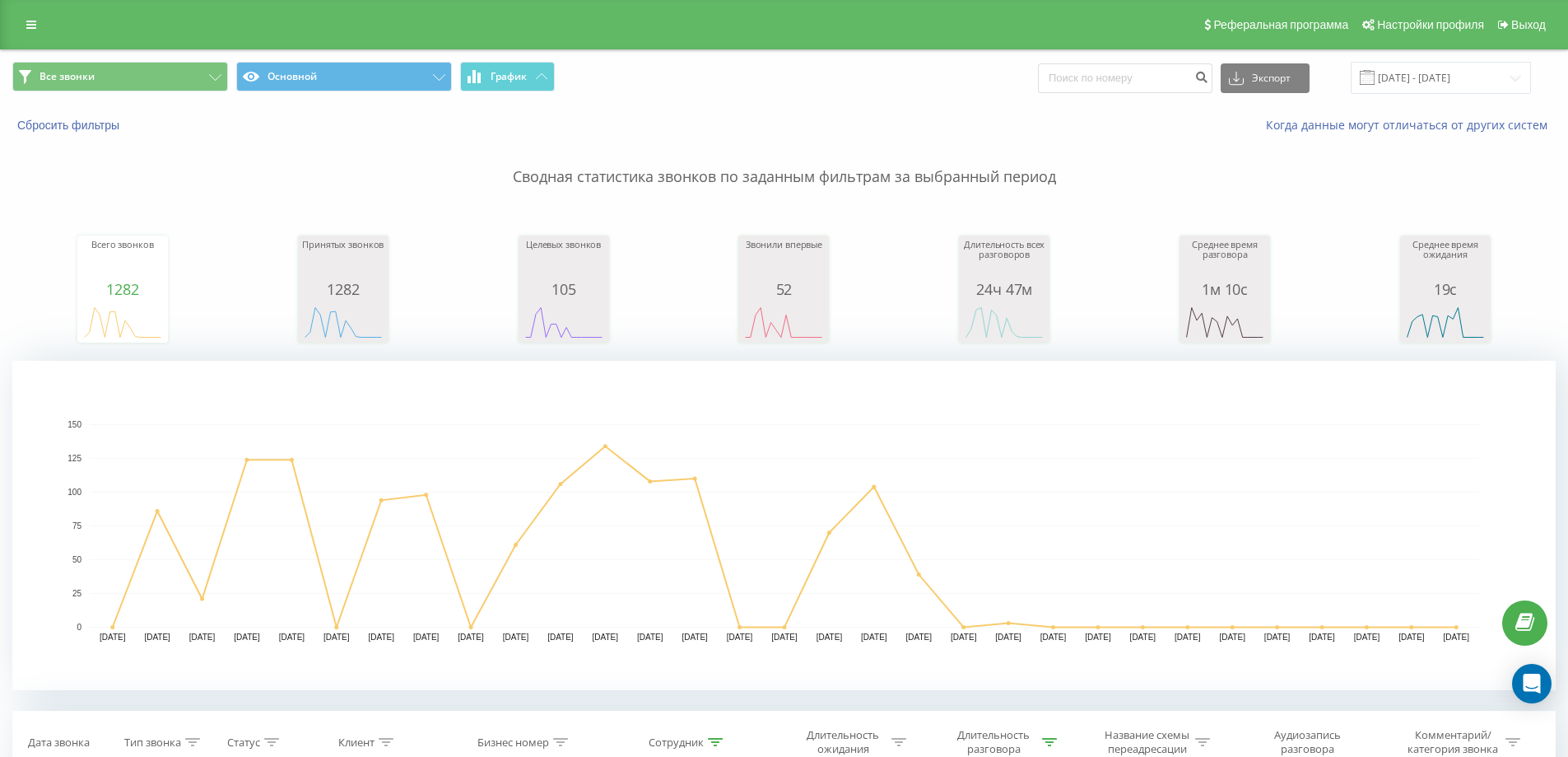
click at [0, 0] on g at bounding box center [0, 0] width 0 height 0
click at [0, 0] on div "Онлайн" at bounding box center [0, 0] width 0 height 0
click at [0, 0] on div "Офлайн" at bounding box center [0, 0] width 0 height 0
click at [0, 0] on span "Онлайн" at bounding box center [0, 0] width 0 height 0
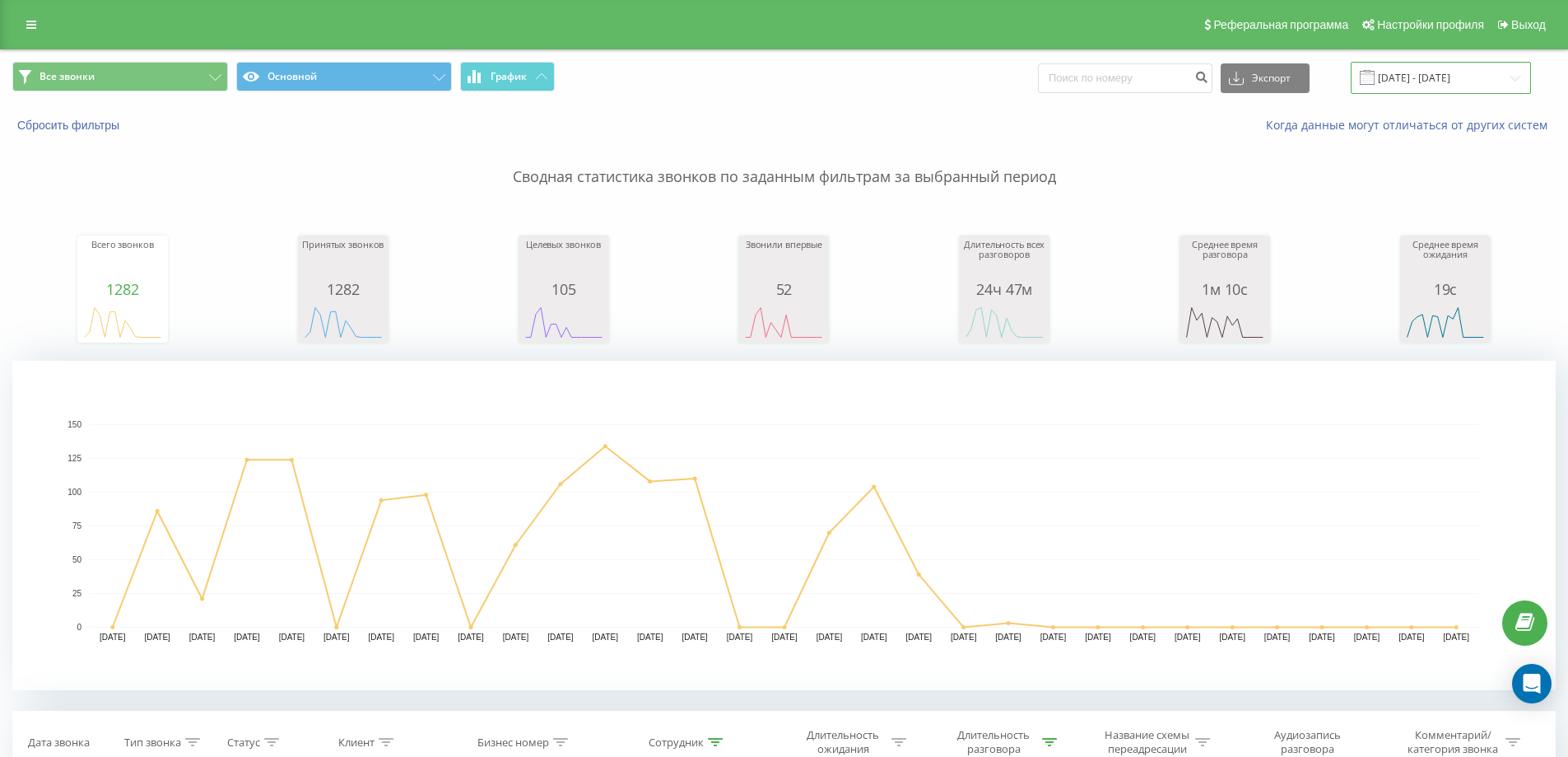
click at [1410, 87] on input "01.08.2025 - 31.08.2025" at bounding box center [1440, 78] width 180 height 32
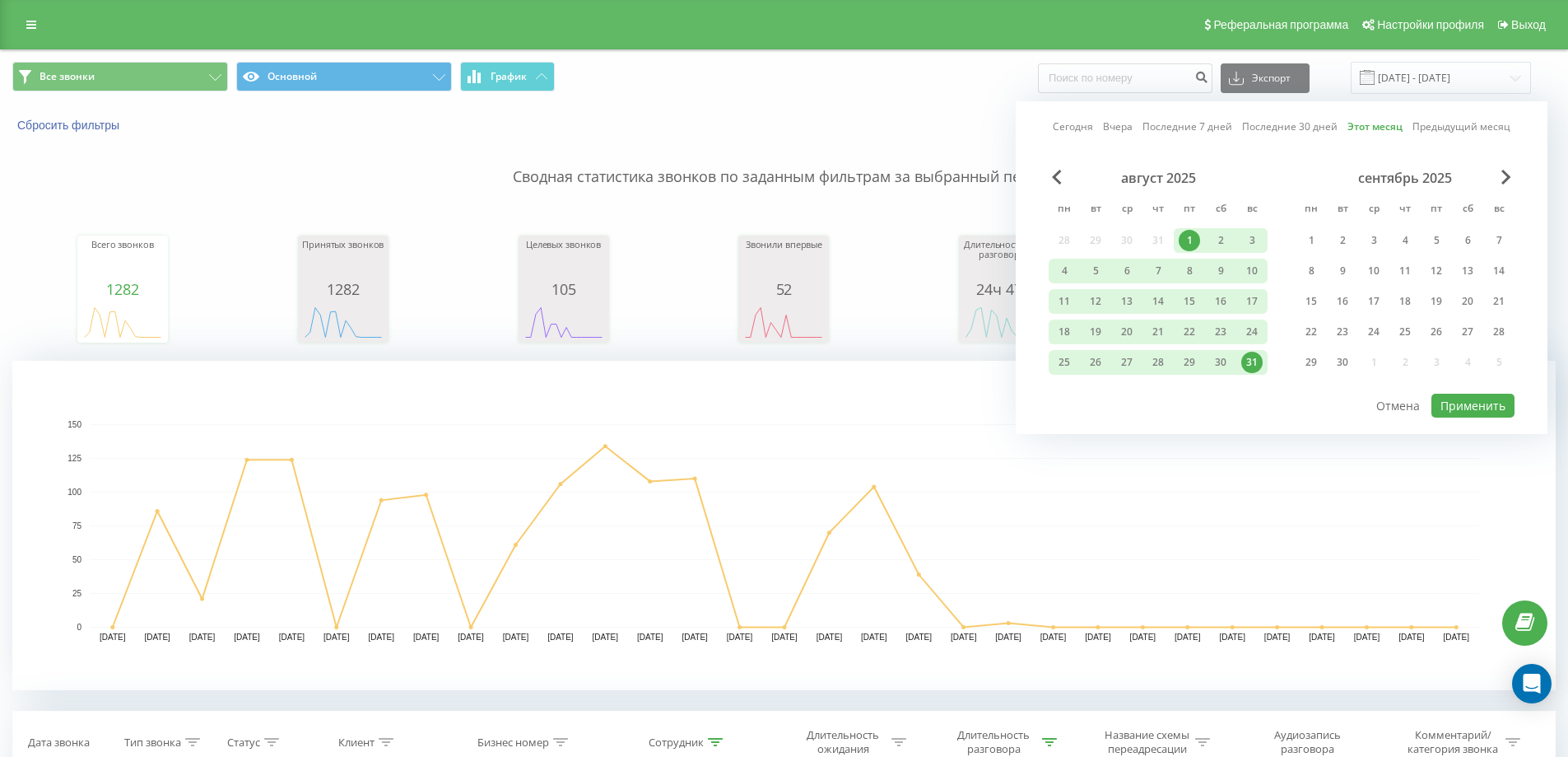
click at [1071, 116] on div "Сегодня Вчера Последние 7 дней Последние 30 дней Этот месяц Предыдущий месяц ав…" at bounding box center [1282, 267] width 532 height 333
click at [1070, 125] on link "Сегодня" at bounding box center [1073, 127] width 40 height 16
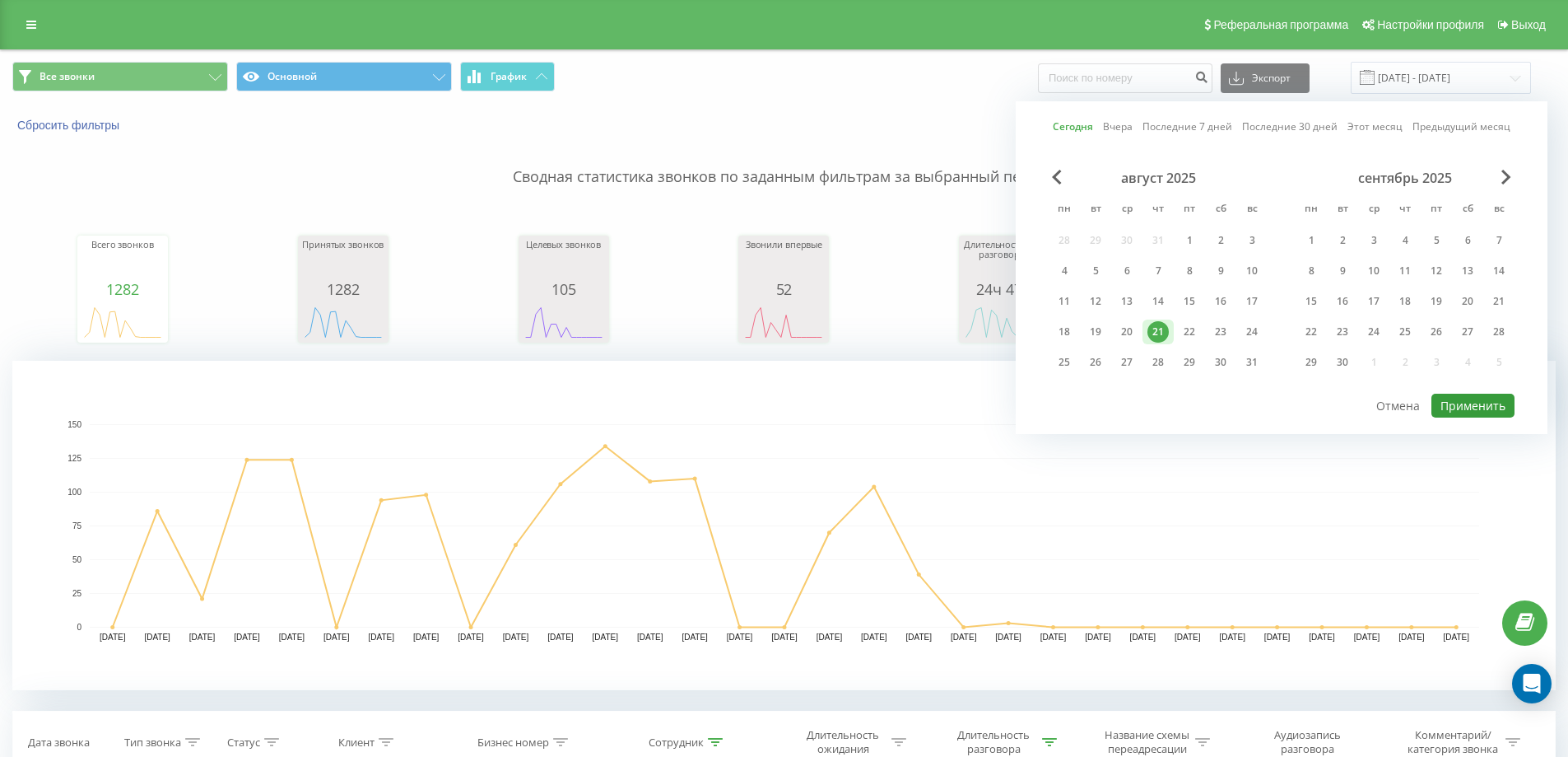
click at [1459, 402] on button "Применить" at bounding box center [1473, 405] width 83 height 24
type input "[DATE] - [DATE]"
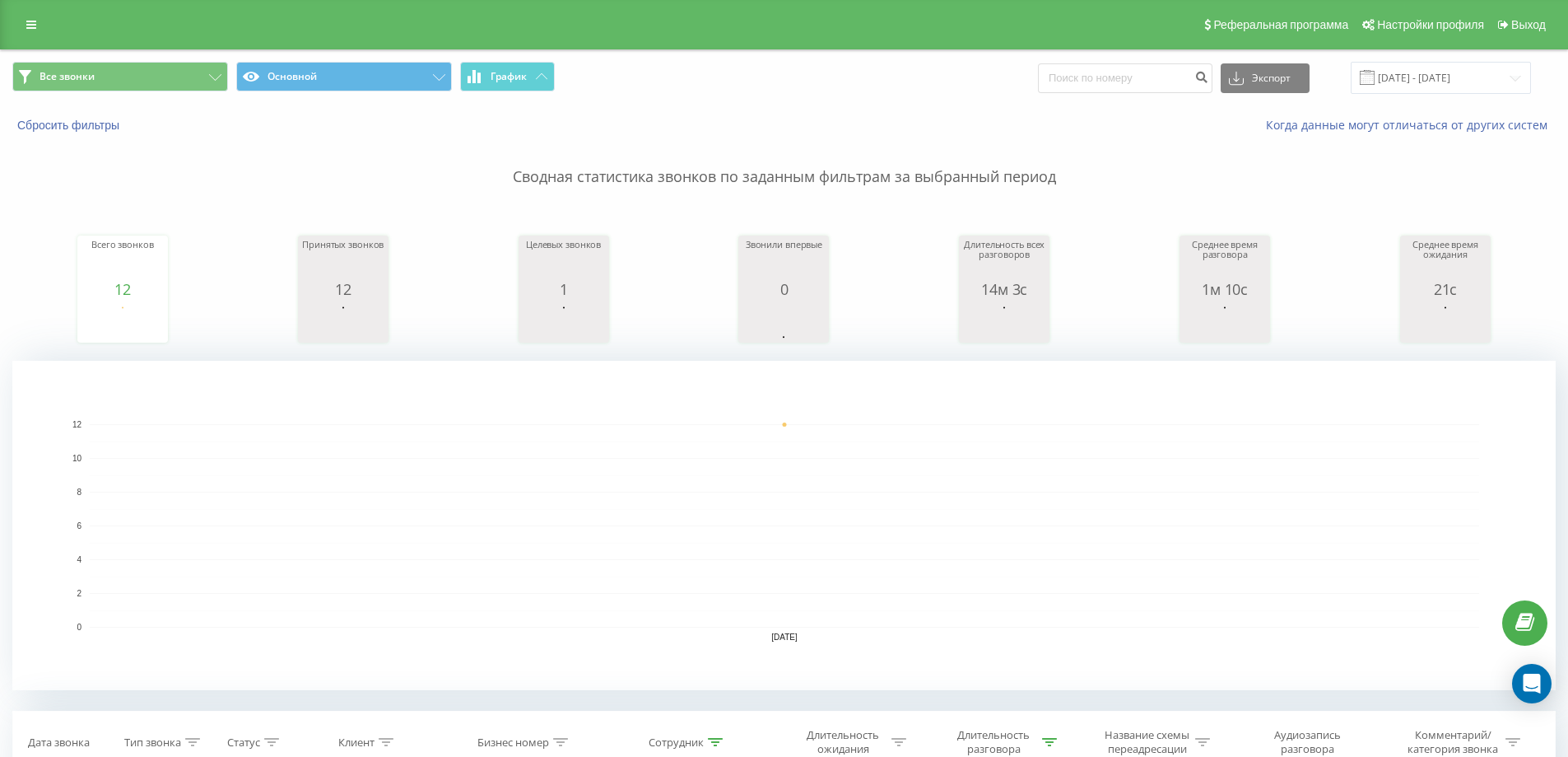
type input "77"
type input "7702000"
type input "7702"
type input "777"
type input "7"
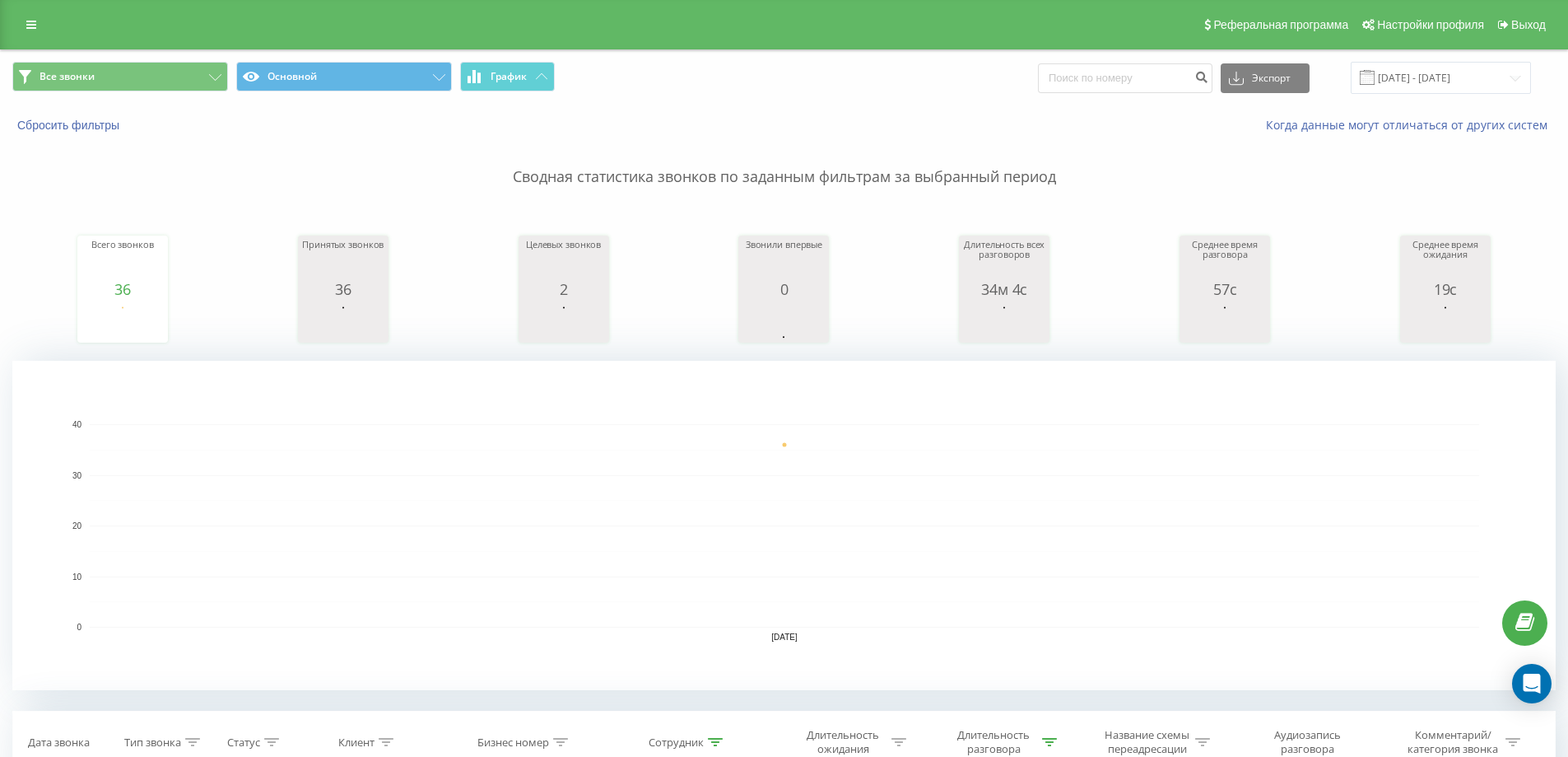
click at [0, 0] on button at bounding box center [0, 0] width 0 height 0
type input "77"
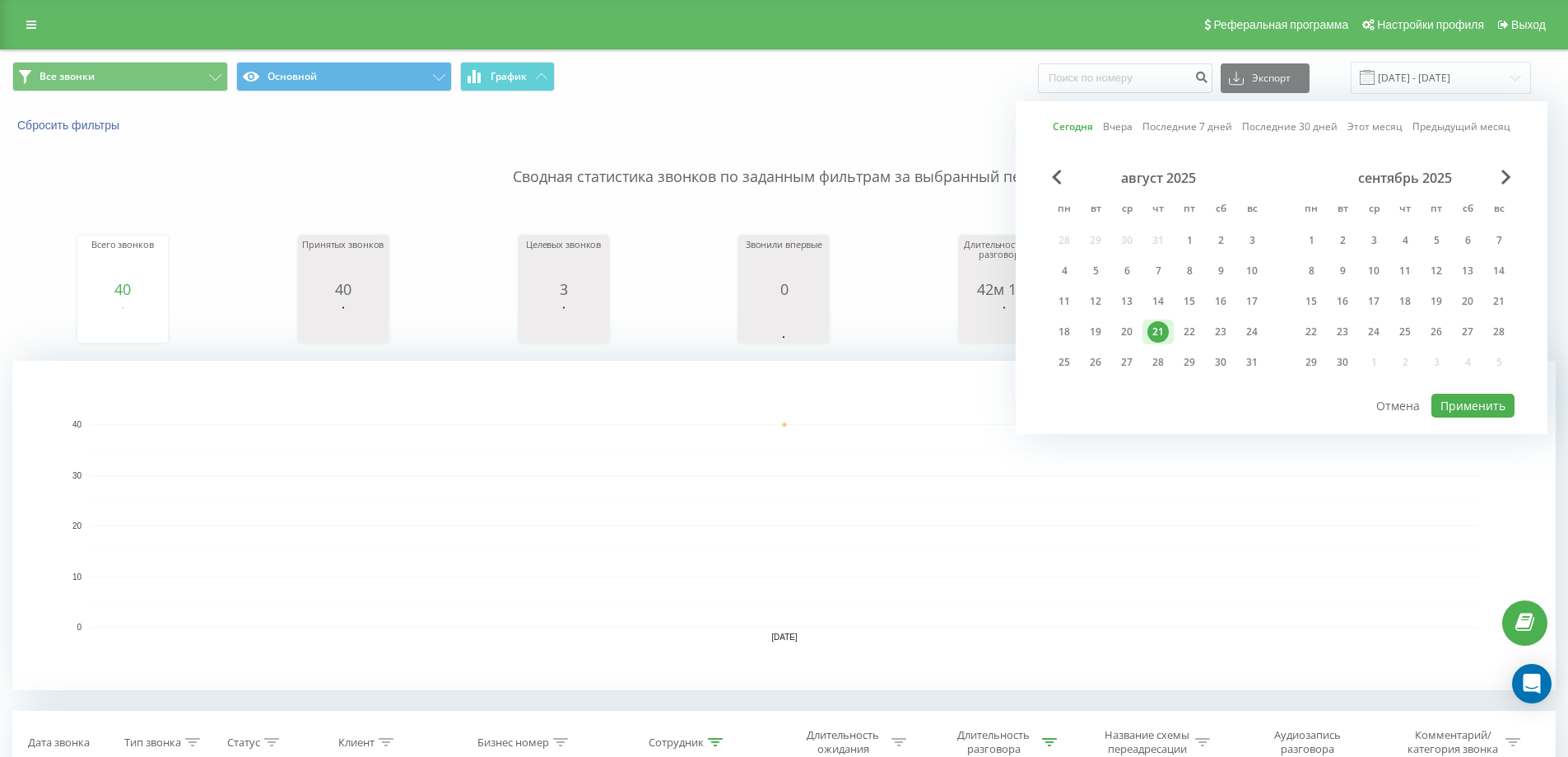
click at [1390, 131] on link "Этот месяц" at bounding box center [1375, 127] width 55 height 16
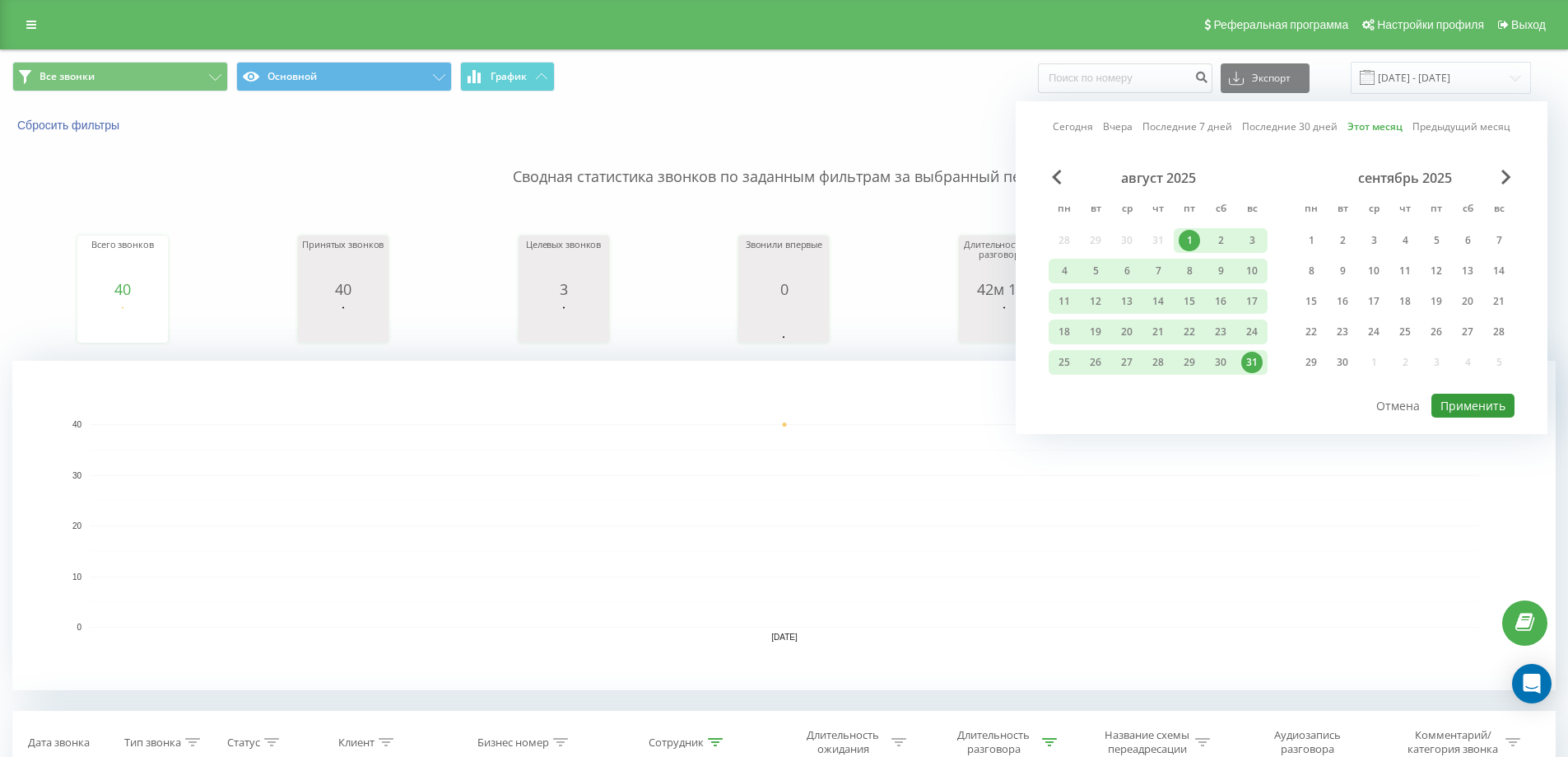
click at [1482, 402] on button "Применить" at bounding box center [1473, 405] width 83 height 24
type input "01.08.2025 - 31.08.2025"
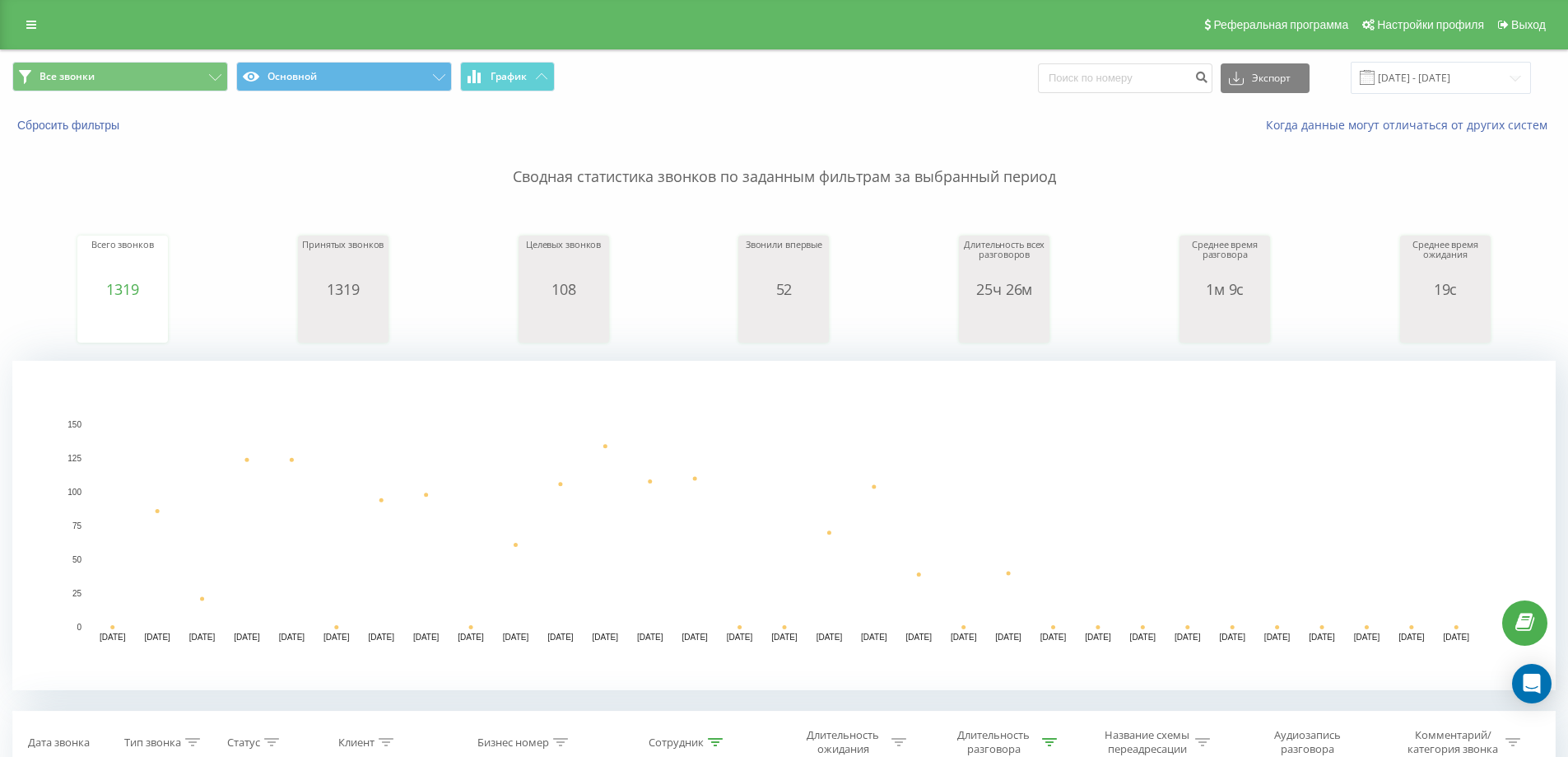
type input "77"
